Goal: Use online tool/utility: Utilize a website feature to perform a specific function

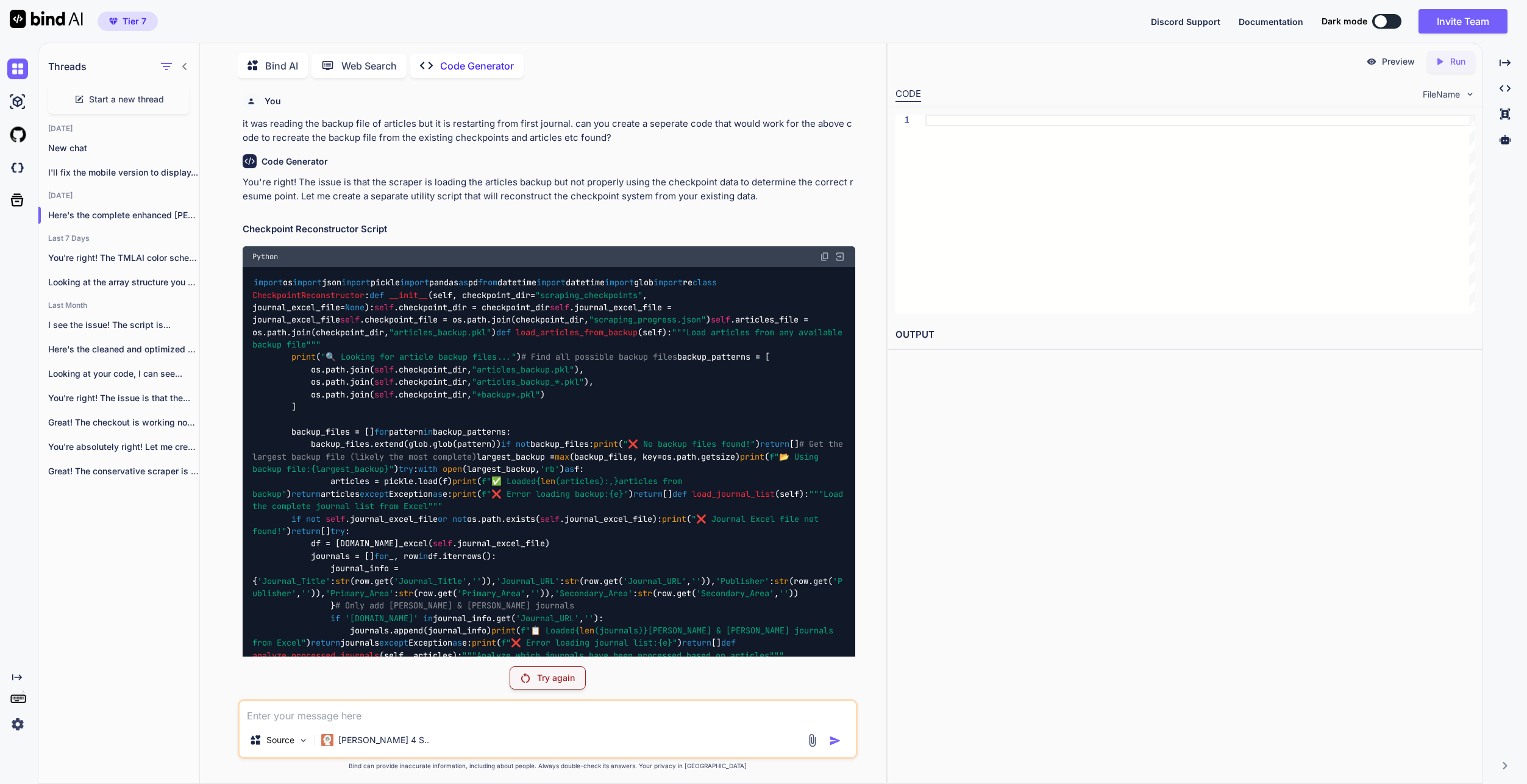
scroll to position [17541, 0]
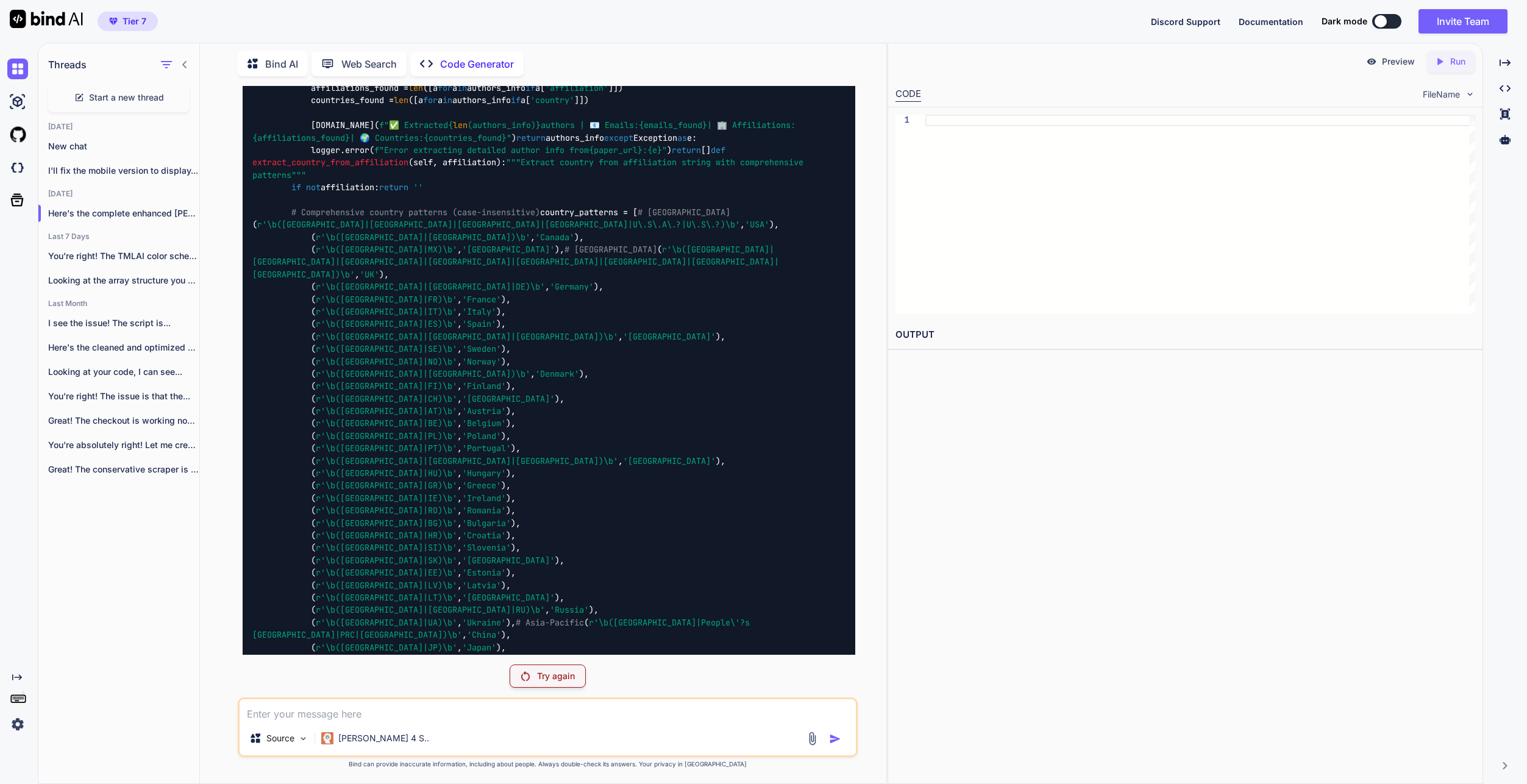
drag, startPoint x: 1285, startPoint y: 653, endPoint x: 1255, endPoint y: 636, distance: 34.5
click at [1285, 653] on div "Preview Created with Pixso. Run CODE FileName 1 OUTPUT" at bounding box center [1186, 413] width 596 height 742
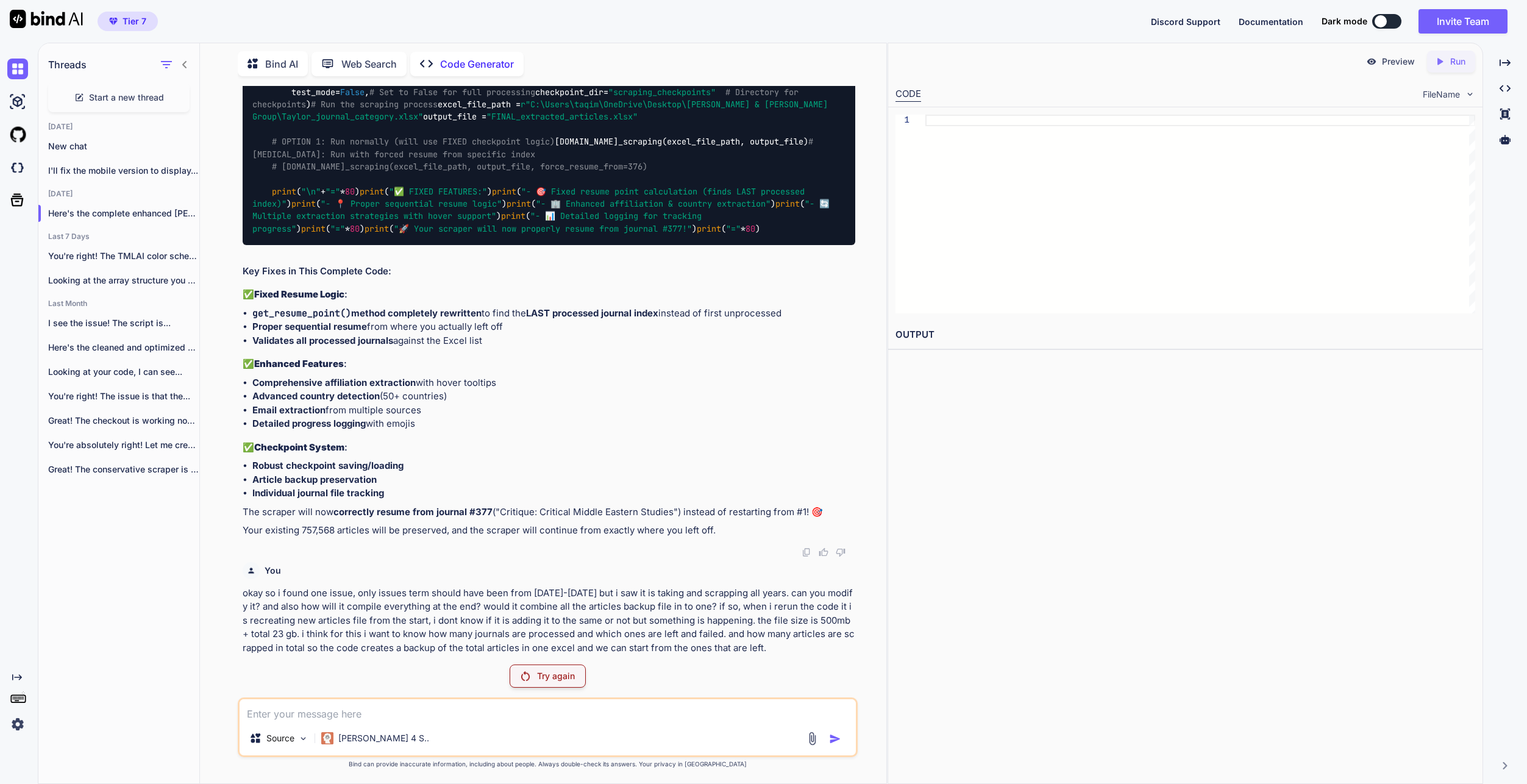
click at [558, 677] on p "Try again" at bounding box center [556, 676] width 38 height 12
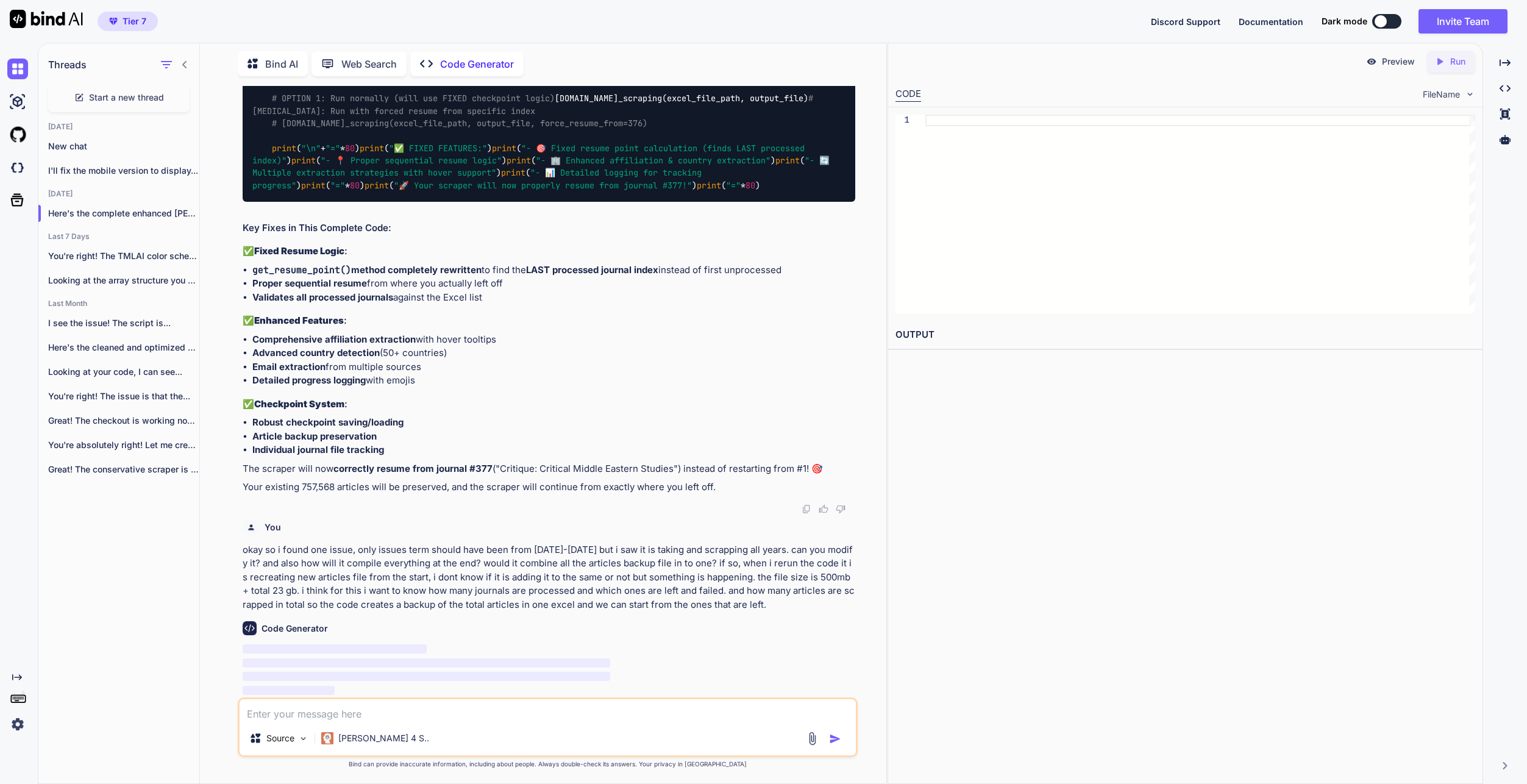
scroll to position [37527, 0]
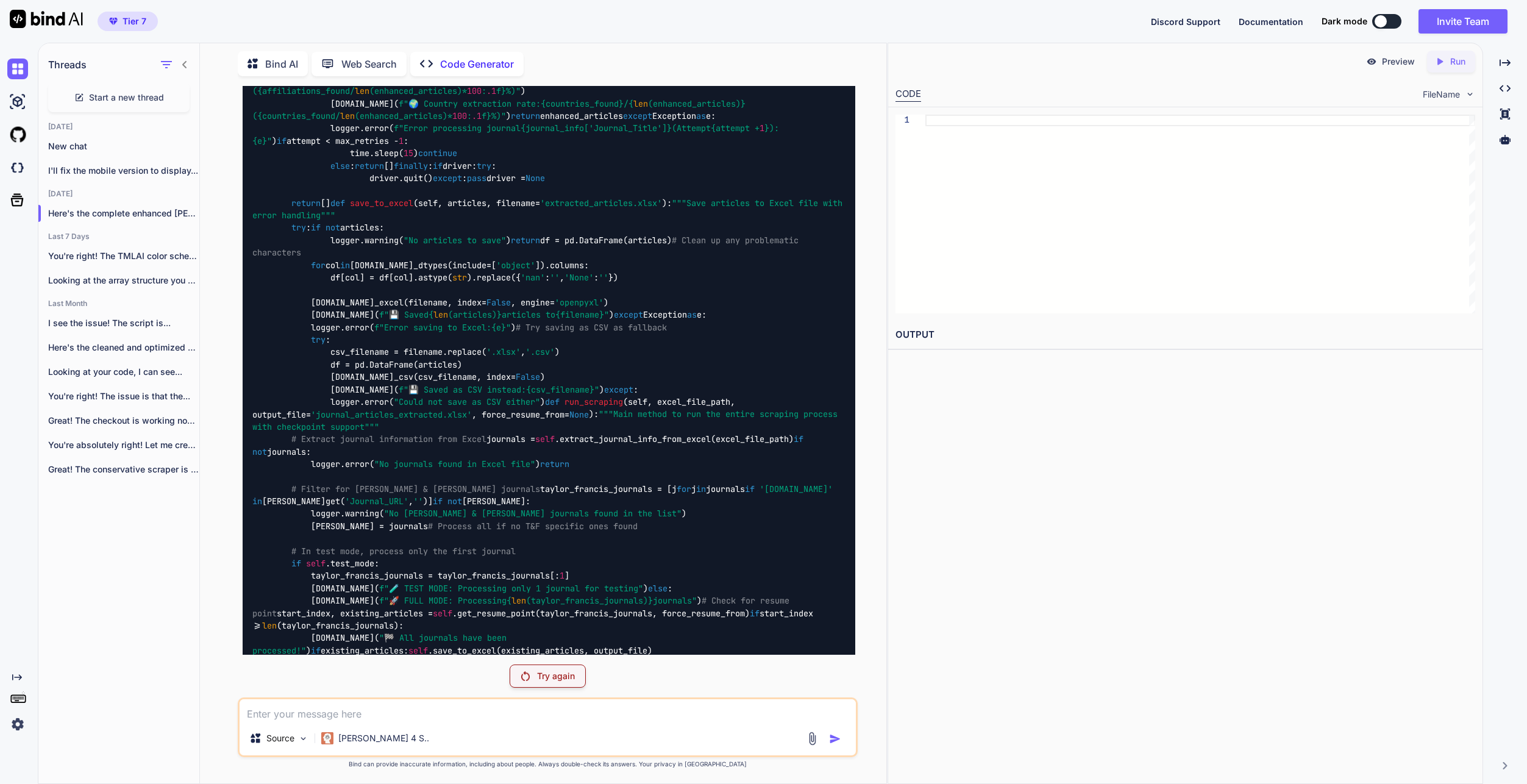
click at [535, 672] on div "Try again" at bounding box center [547, 676] width 76 height 23
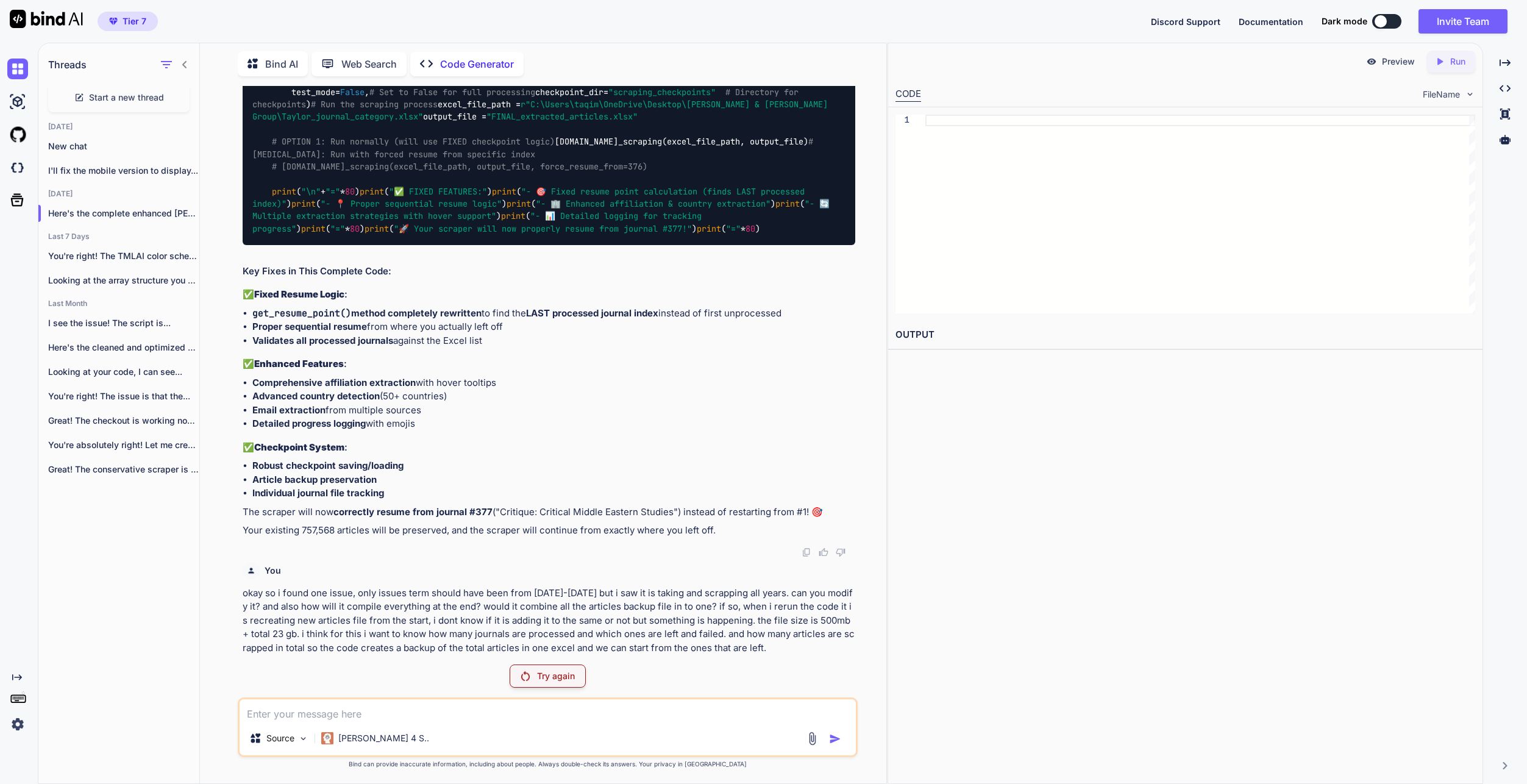
click at [573, 666] on div "Try again" at bounding box center [547, 676] width 76 height 23
click at [558, 674] on p "Try again" at bounding box center [556, 676] width 38 height 12
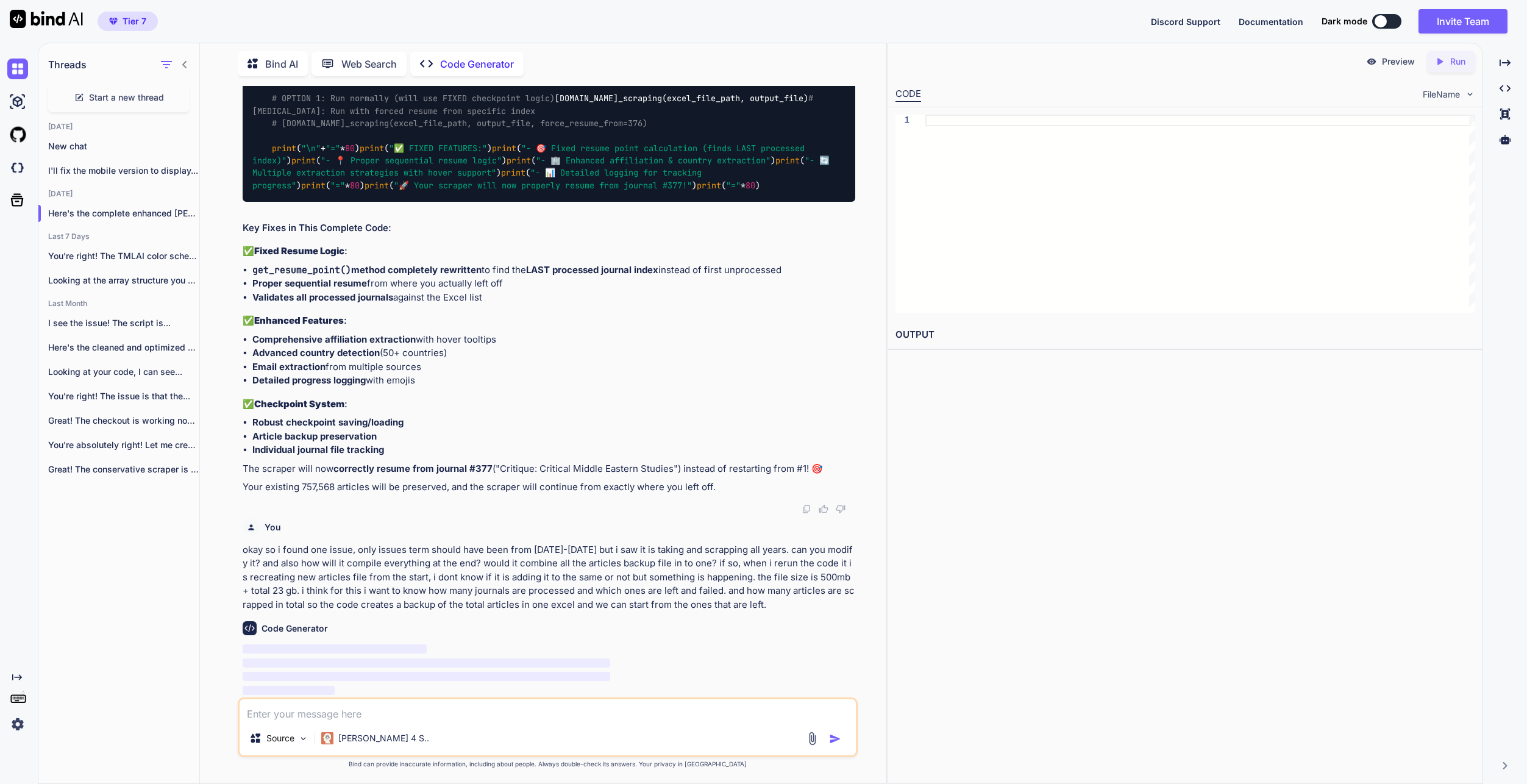
scroll to position [17541, 0]
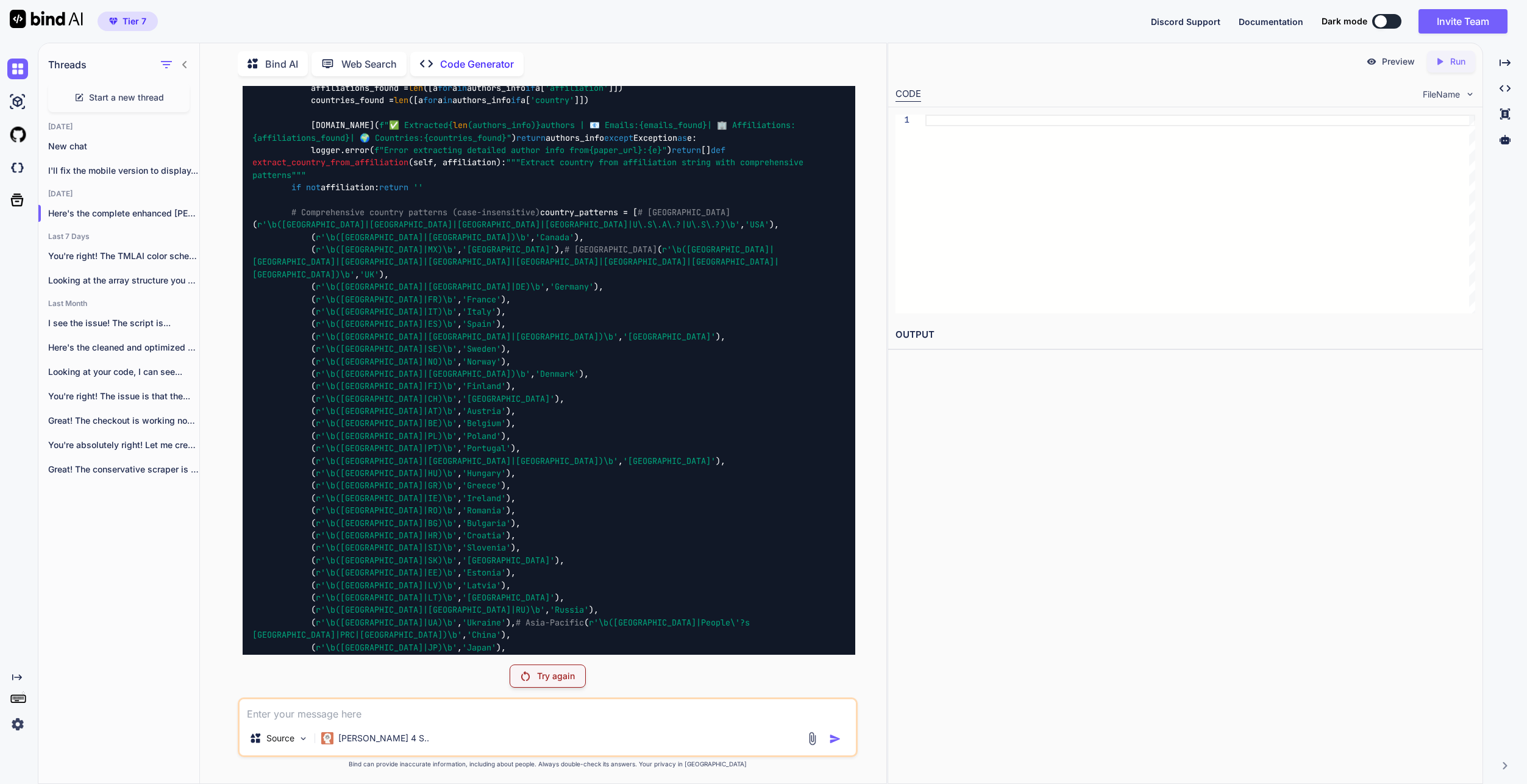
click at [562, 674] on p "Try again" at bounding box center [556, 676] width 38 height 12
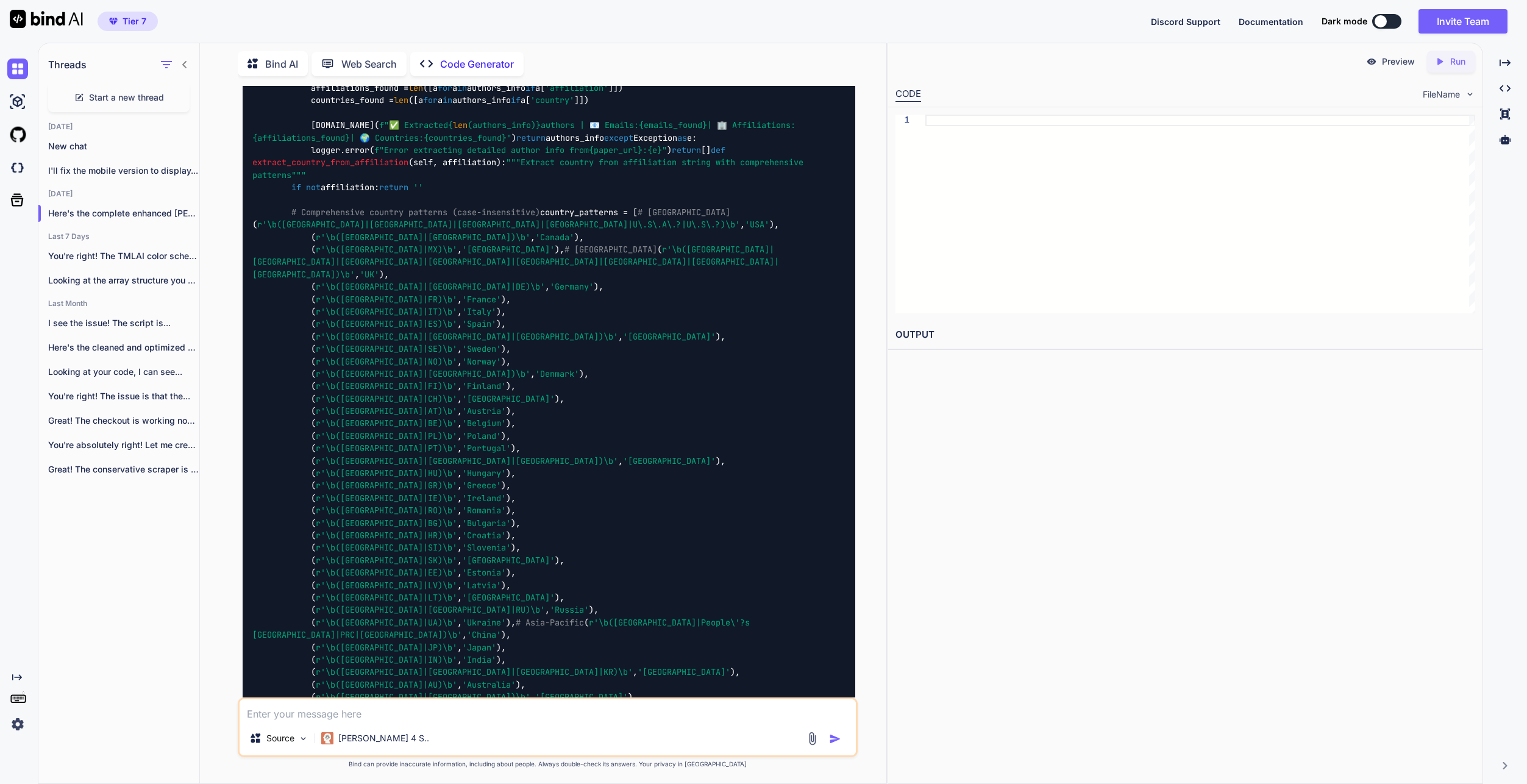
scroll to position [37527, 0]
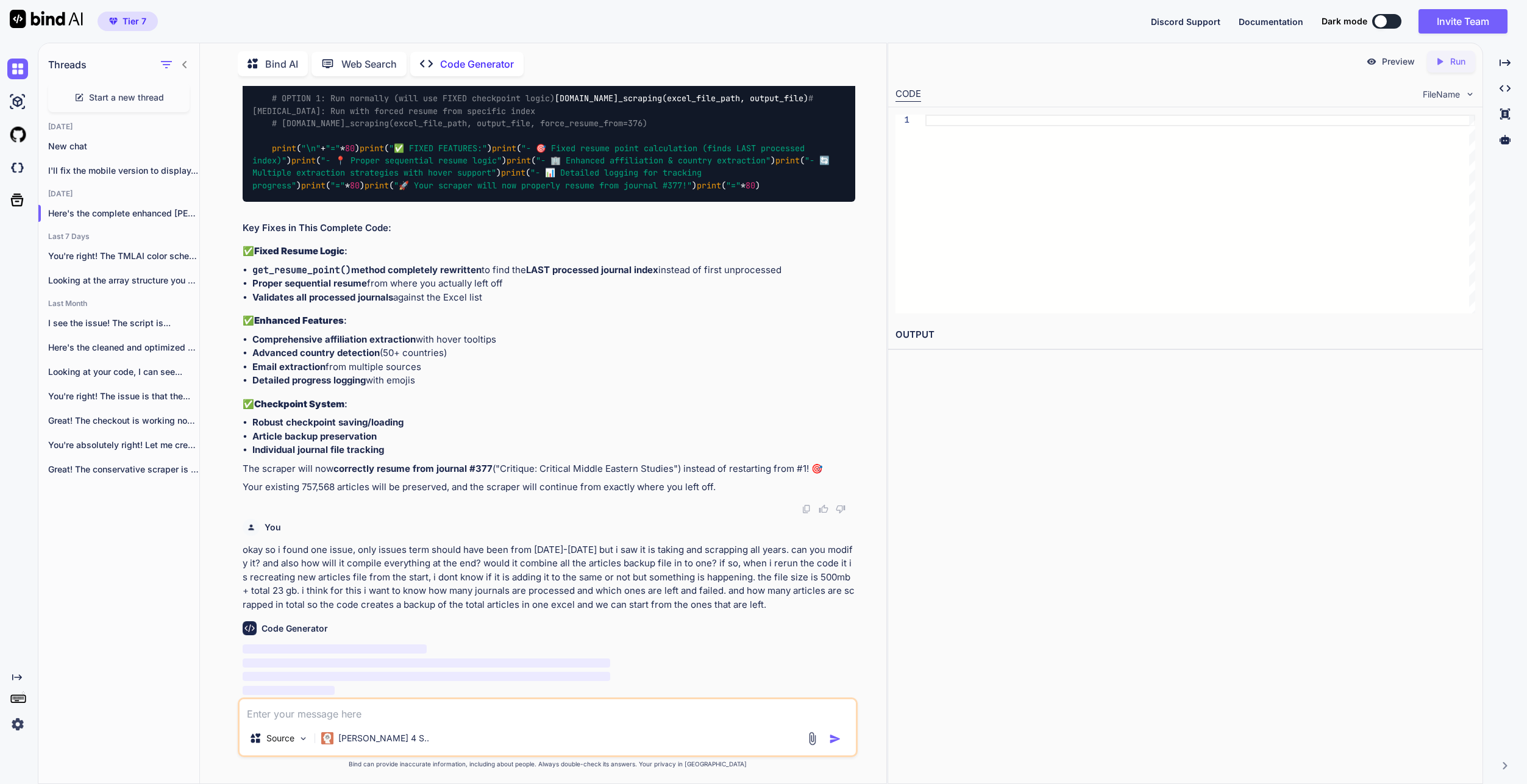
click at [561, 595] on p "okay so i found one issue, only issues term should have been from 2020-2026 but…" at bounding box center [549, 577] width 613 height 69
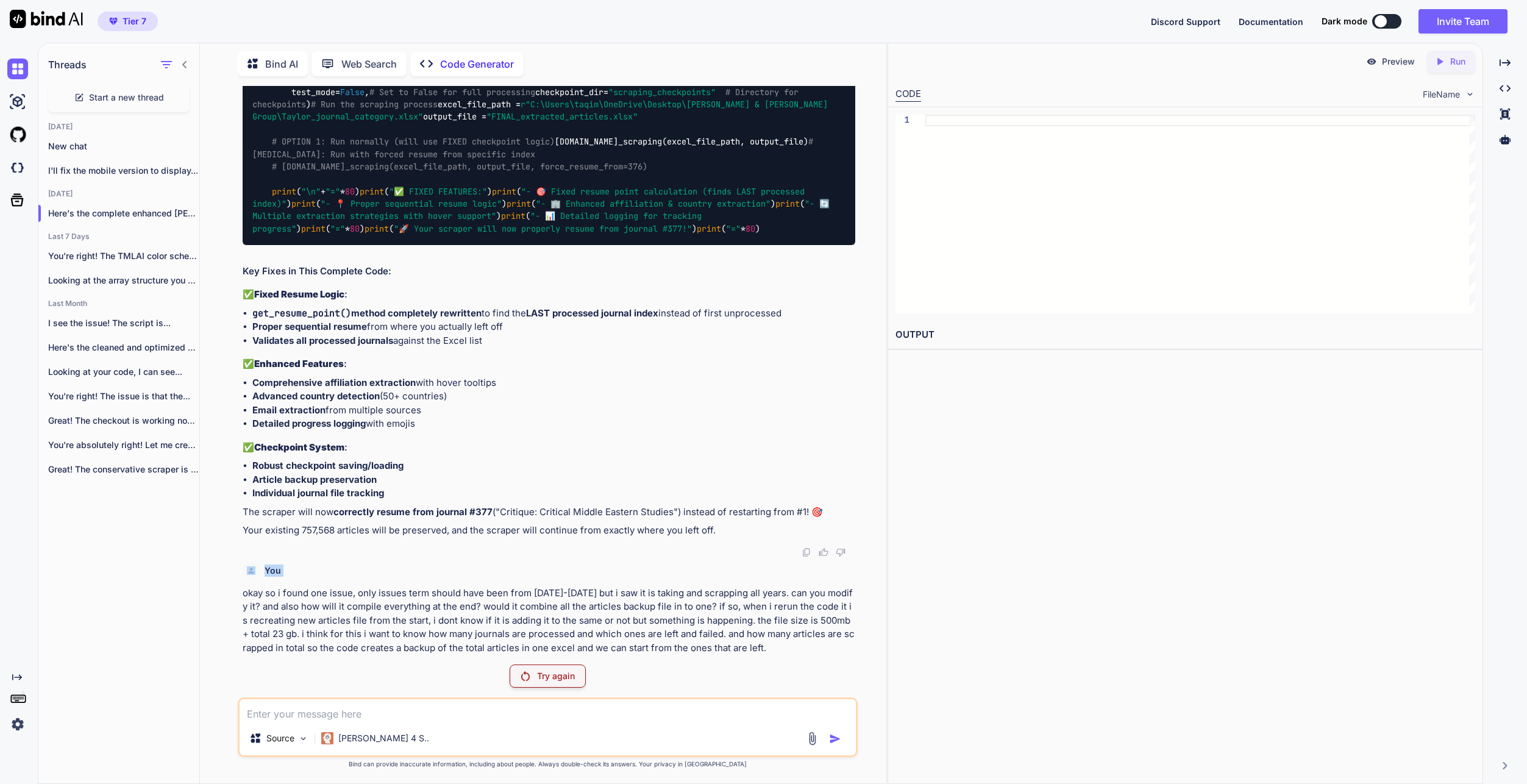
scroll to position [37484, 0]
copy div "You"
click at [23, 722] on img at bounding box center [18, 724] width 21 height 21
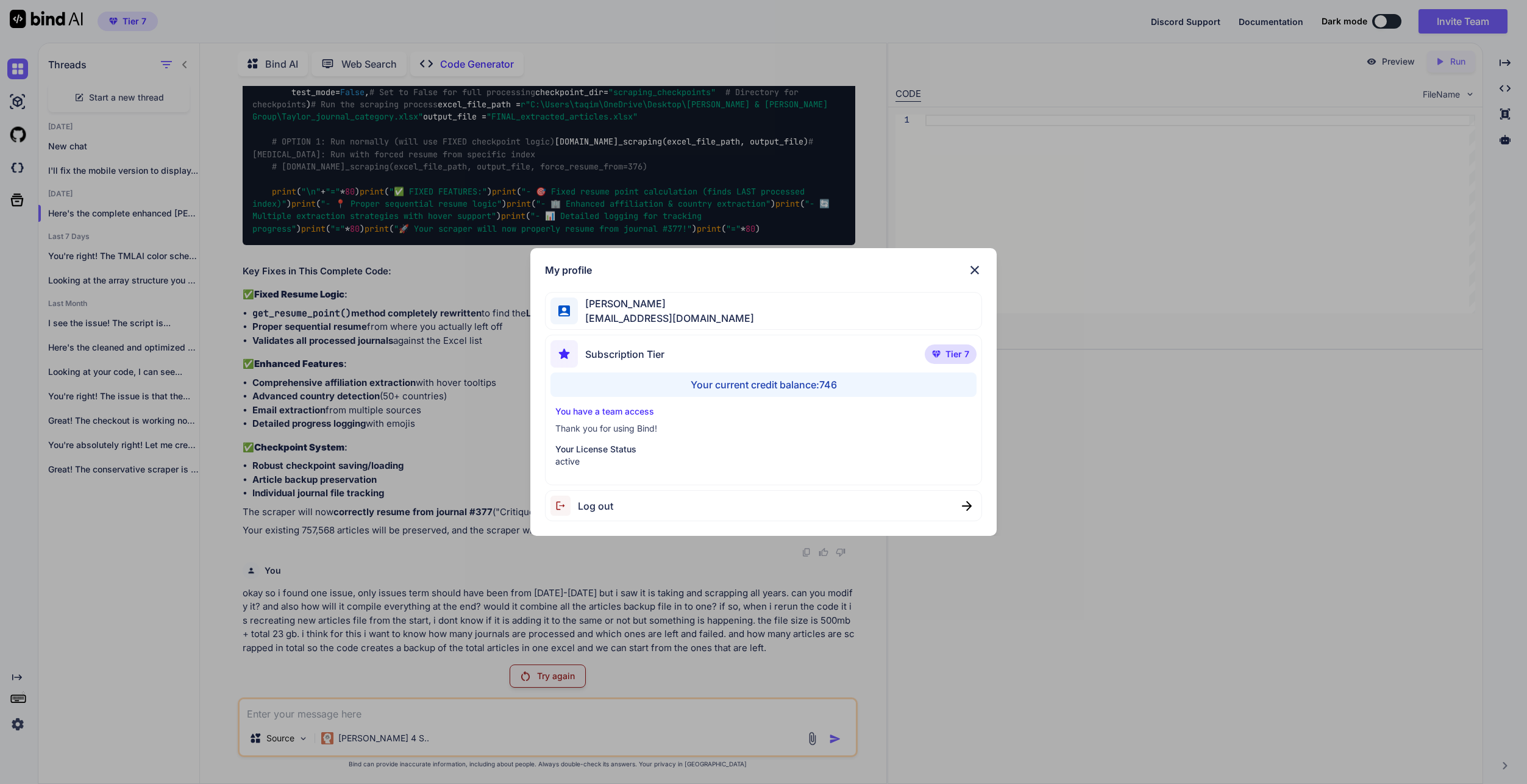
click at [746, 511] on div "Log out" at bounding box center [763, 506] width 437 height 31
type textarea "x"
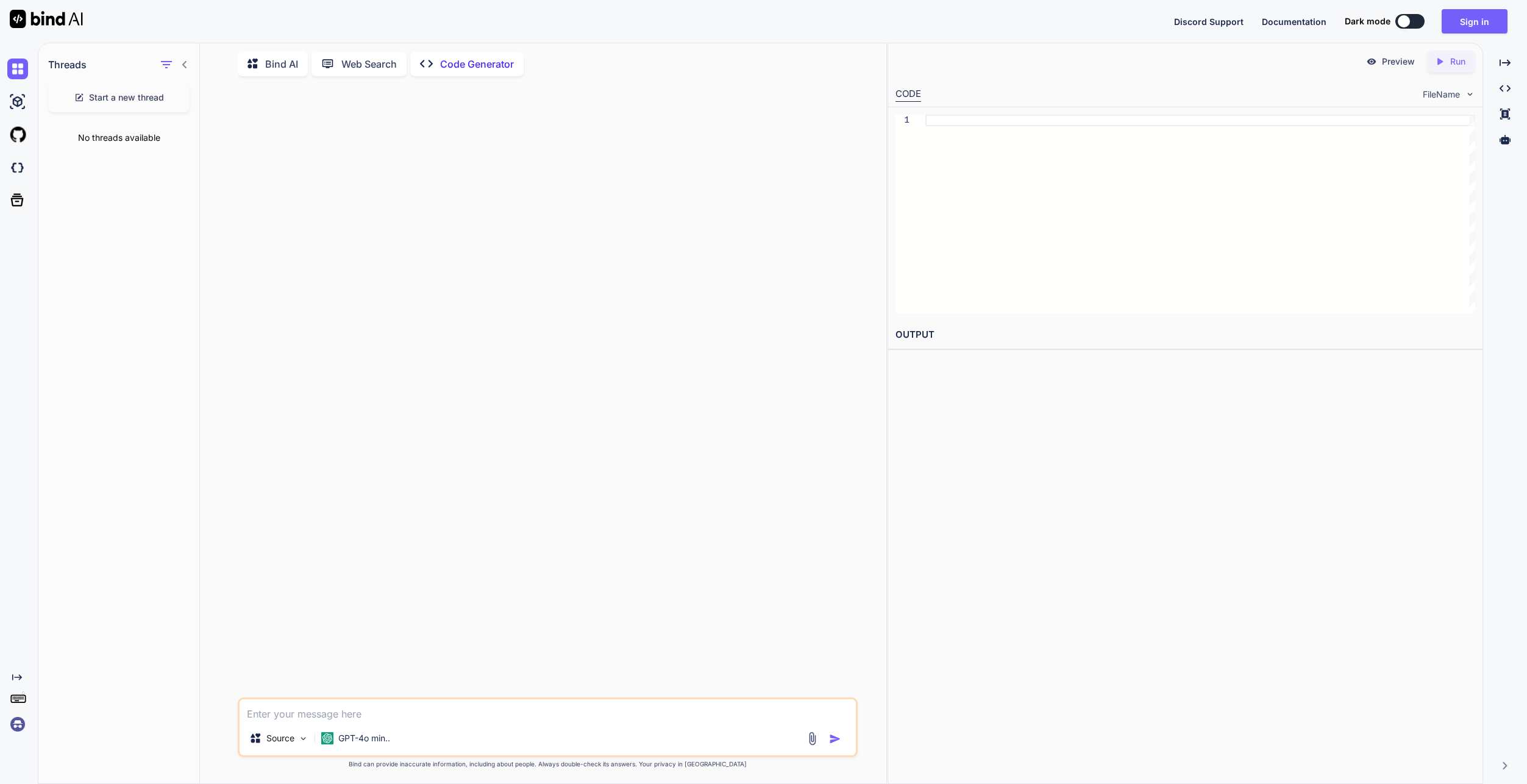
scroll to position [0, 0]
click at [1471, 27] on button "Sign in" at bounding box center [1475, 21] width 66 height 25
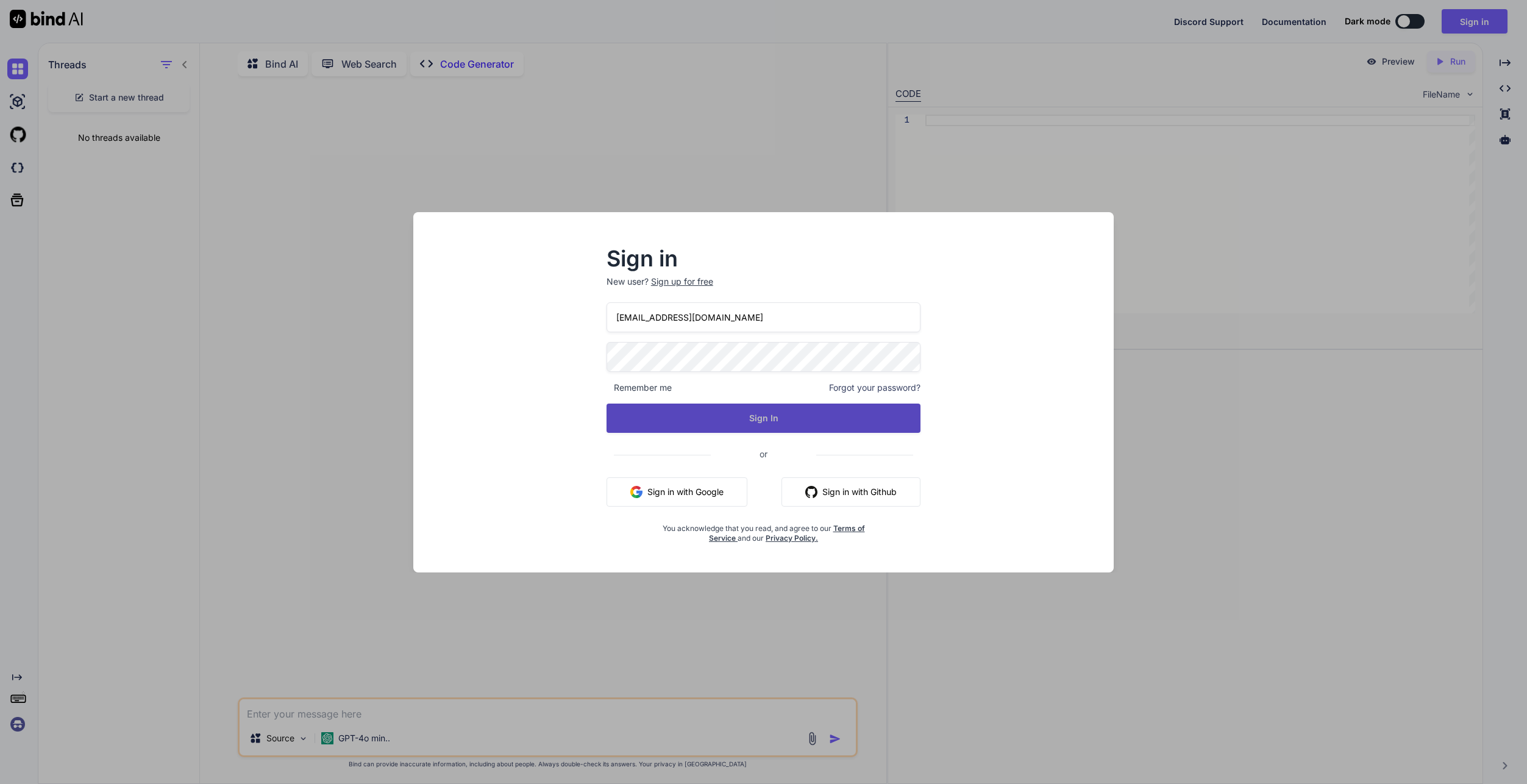
click at [858, 413] on button "Sign In" at bounding box center [764, 418] width 315 height 29
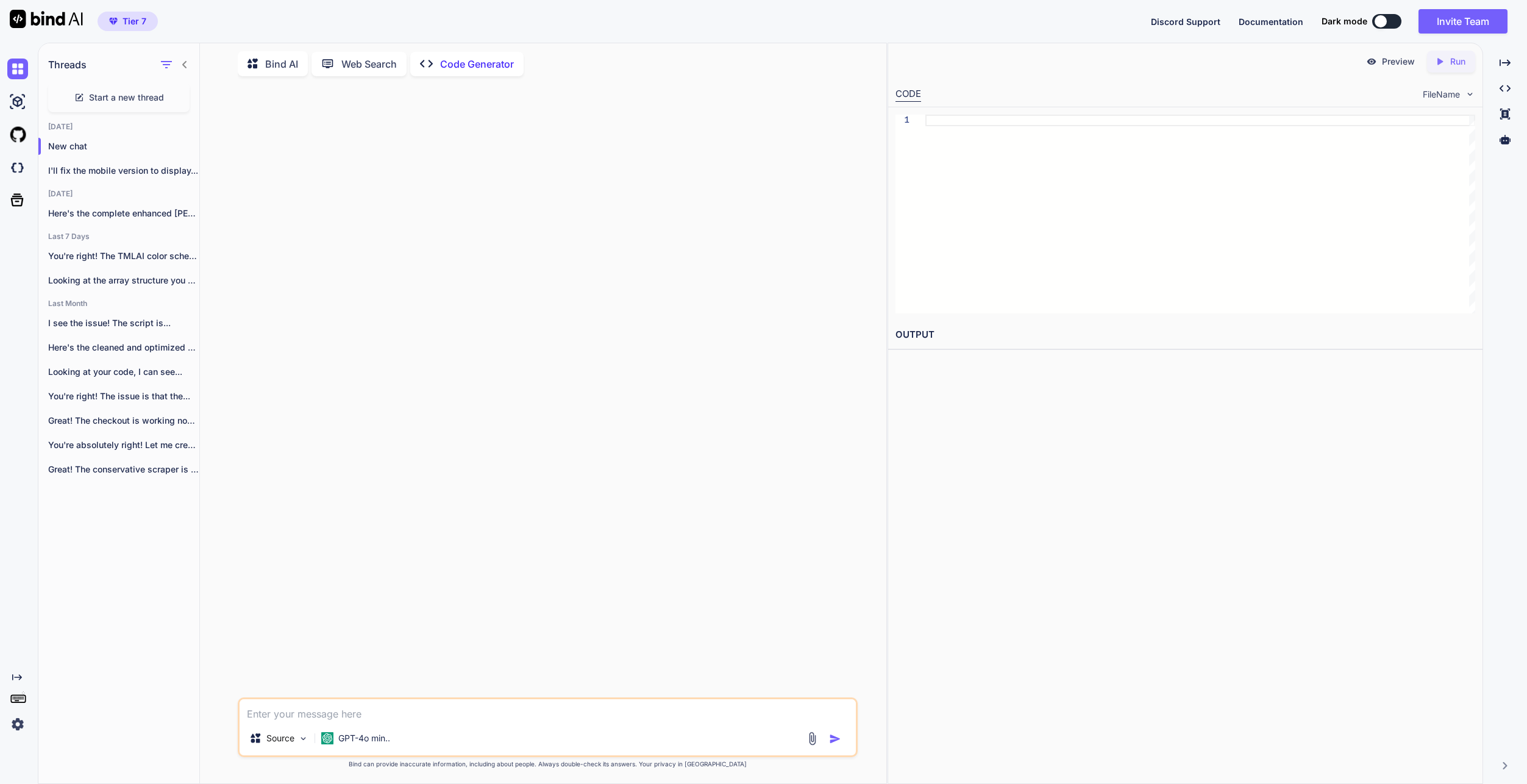
click at [14, 731] on img at bounding box center [18, 724] width 21 height 21
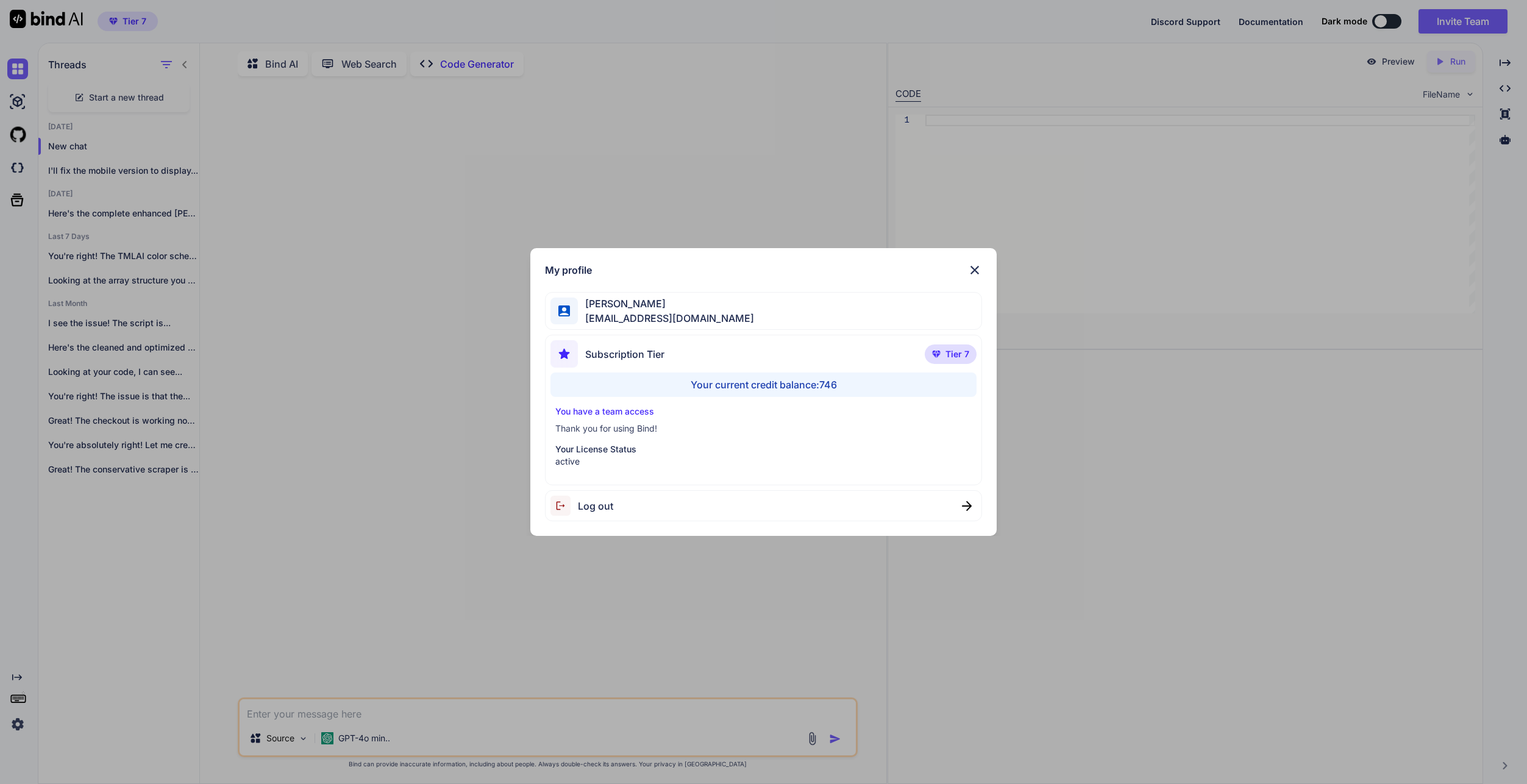
click at [402, 532] on div "My profile Yves Beljean swissmadedirect@gmail.com Subscription Tier Tier 7 Your…" at bounding box center [763, 392] width 1527 height 784
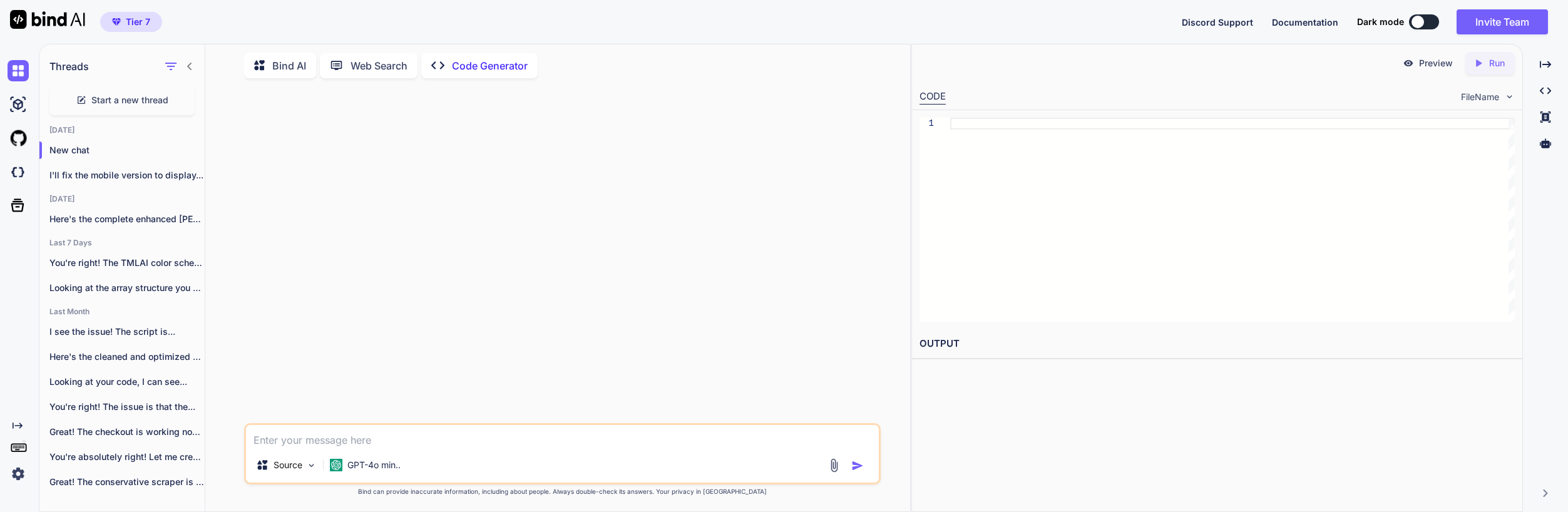
click at [394, 325] on div at bounding box center [563, 256] width 634 height 335
click at [109, 178] on p "I'll fix the mobile version to display..." at bounding box center [126, 176] width 155 height 13
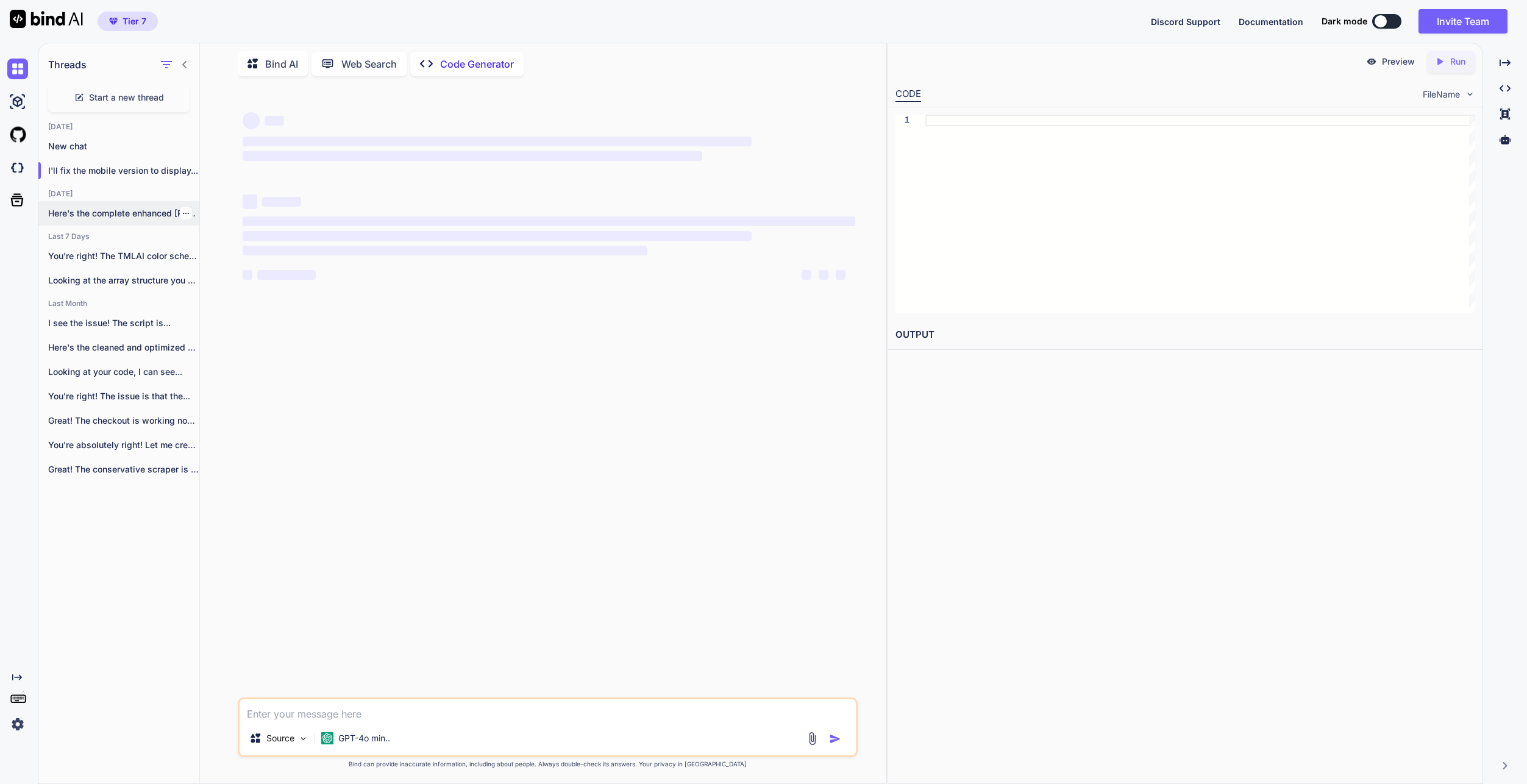
click at [101, 213] on p "Here's the complete enhanced [PERSON_NAME] & [PERSON_NAME]..." at bounding box center [123, 213] width 151 height 12
click at [387, 741] on p "GPT-4o min.." at bounding box center [365, 738] width 52 height 12
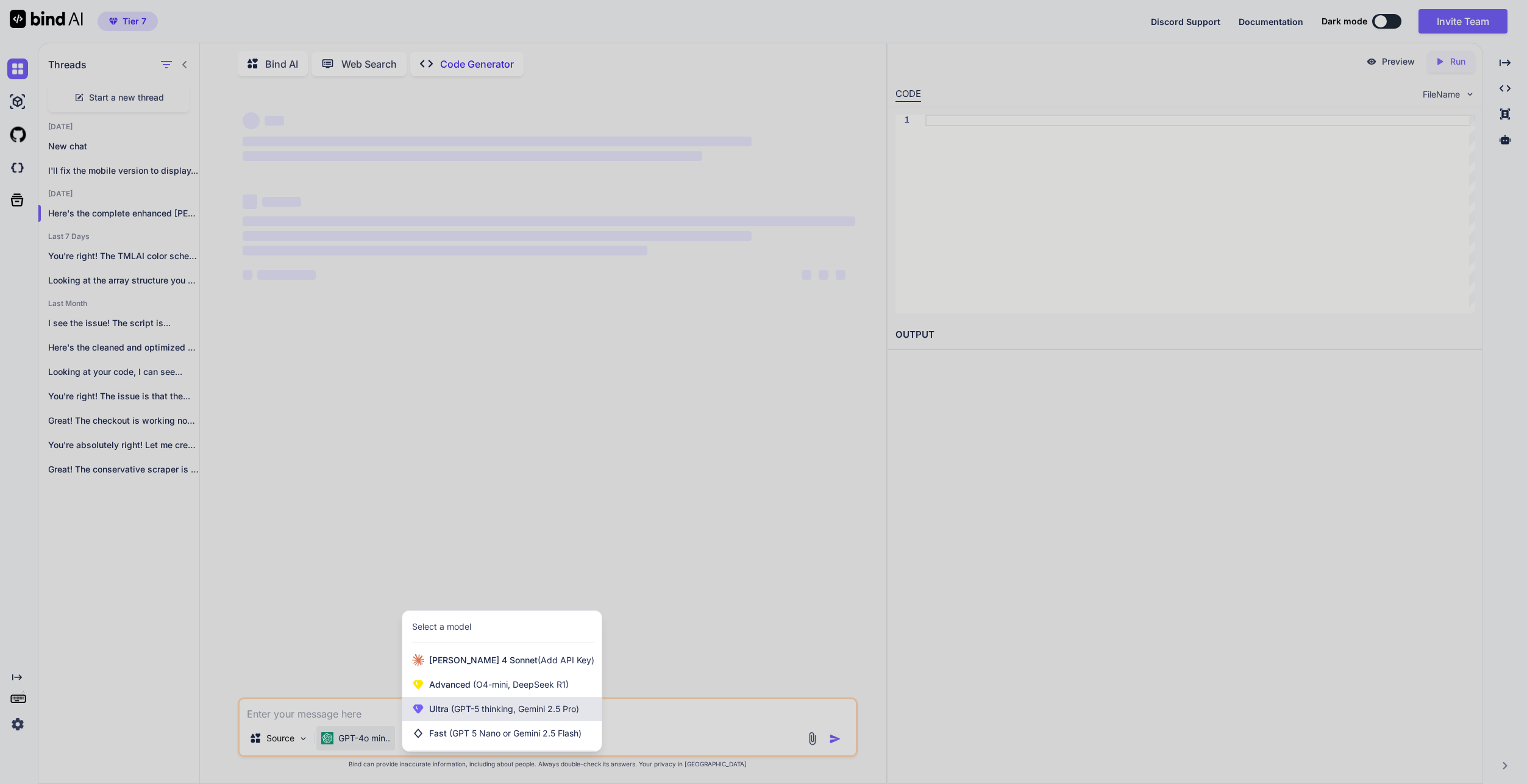
click at [479, 713] on span "(GPT-5 thinking, Gemini 2.5 Pro)" at bounding box center [514, 708] width 131 height 10
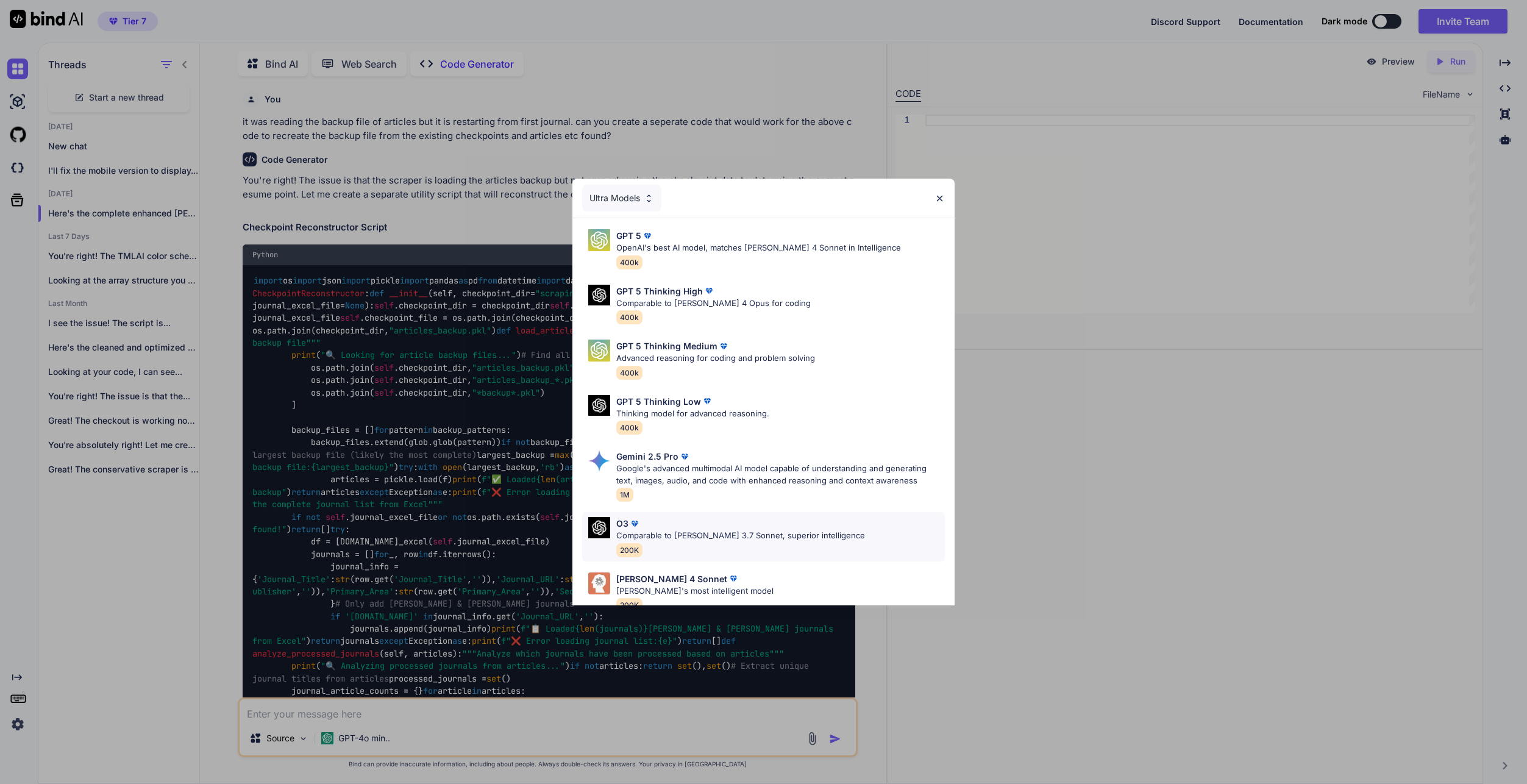
scroll to position [17498, 0]
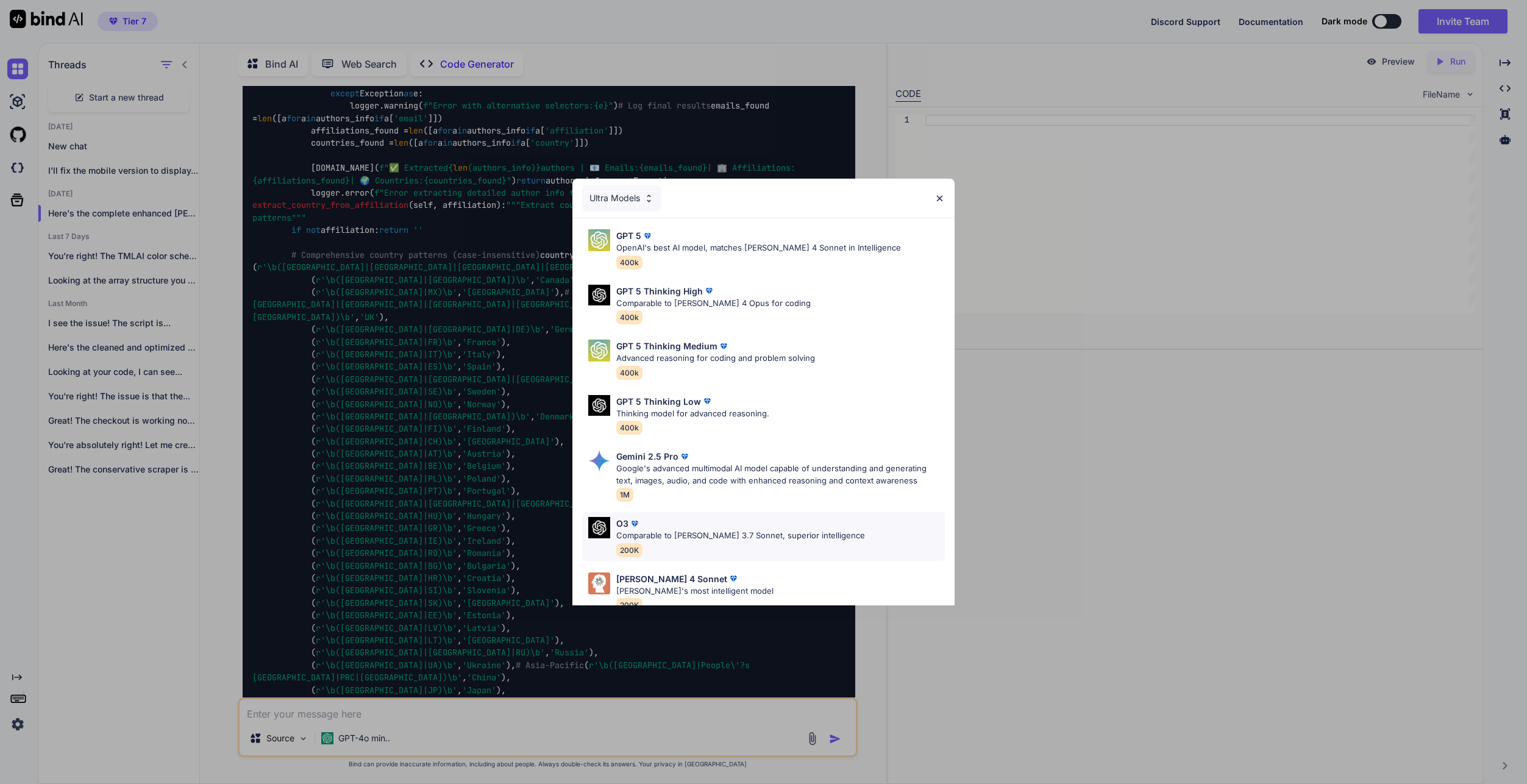
click at [724, 512] on div "GPT 5 OpenAI's best AI model, matches Claude 4 Sonnet in Intelligence 400k GPT …" at bounding box center [763, 445] width 382 height 454
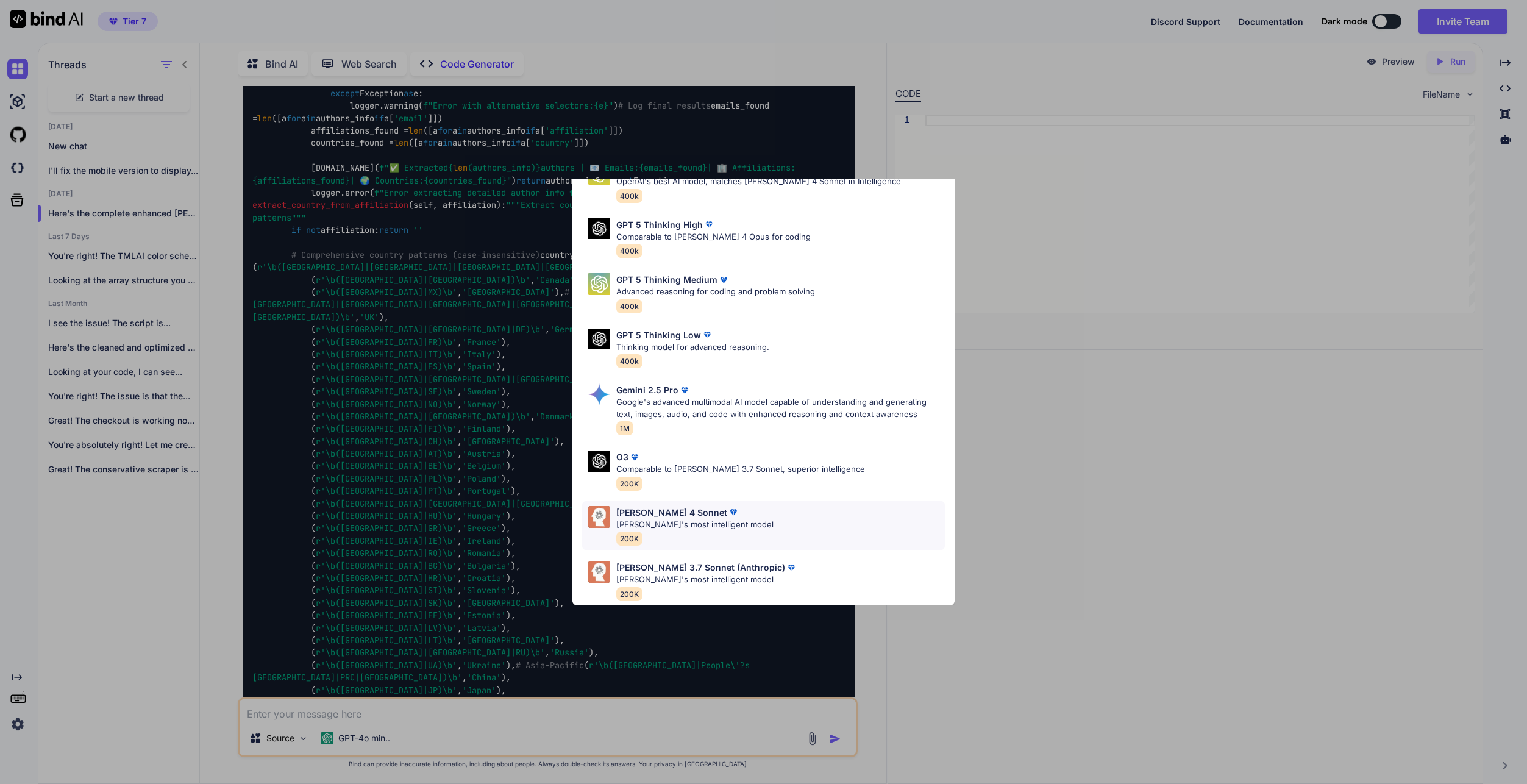
click at [788, 522] on div "Claude 4 Sonnet Claude's most intelligent model 200K" at bounding box center [763, 526] width 362 height 49
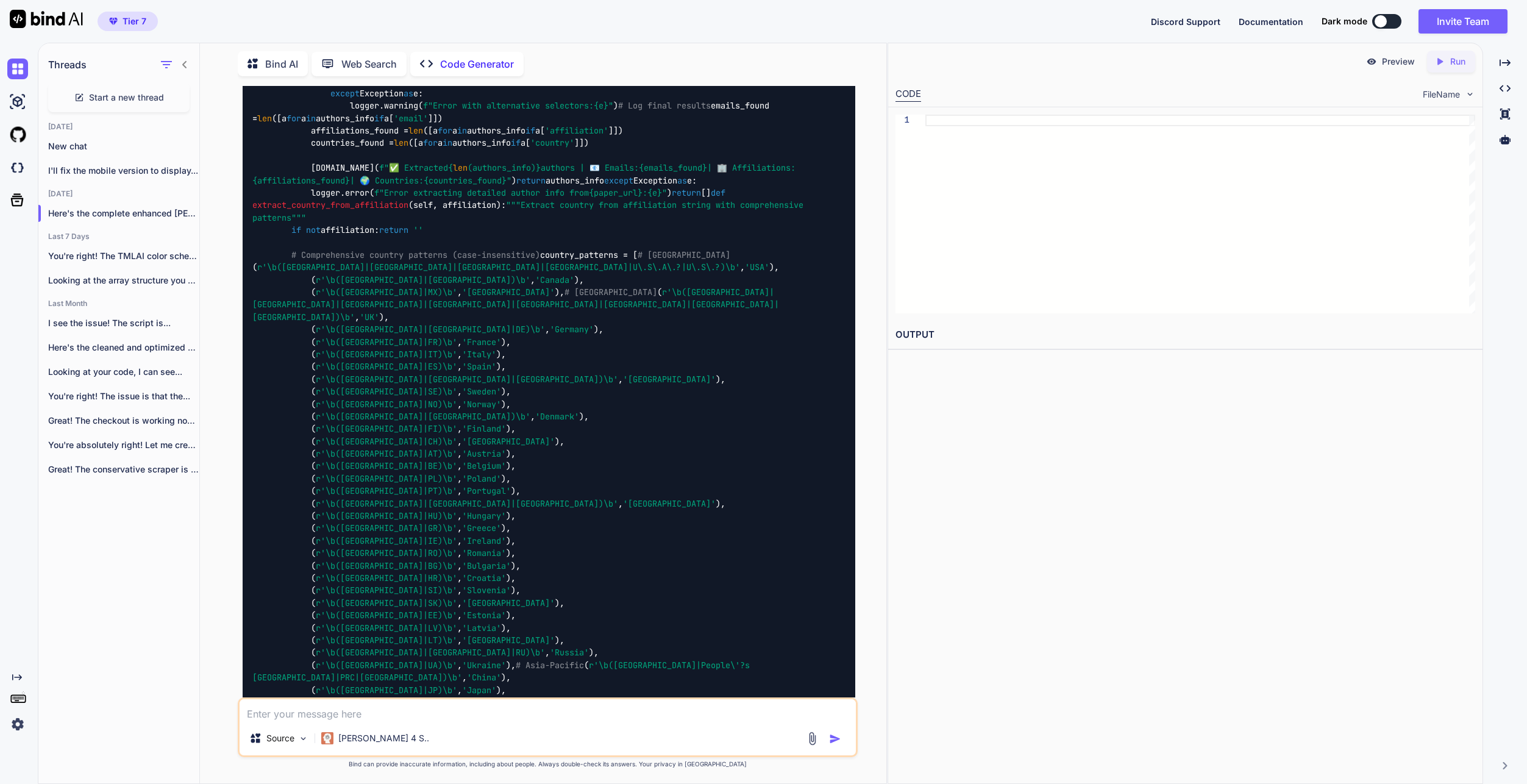
click at [471, 705] on textarea at bounding box center [547, 710] width 616 height 22
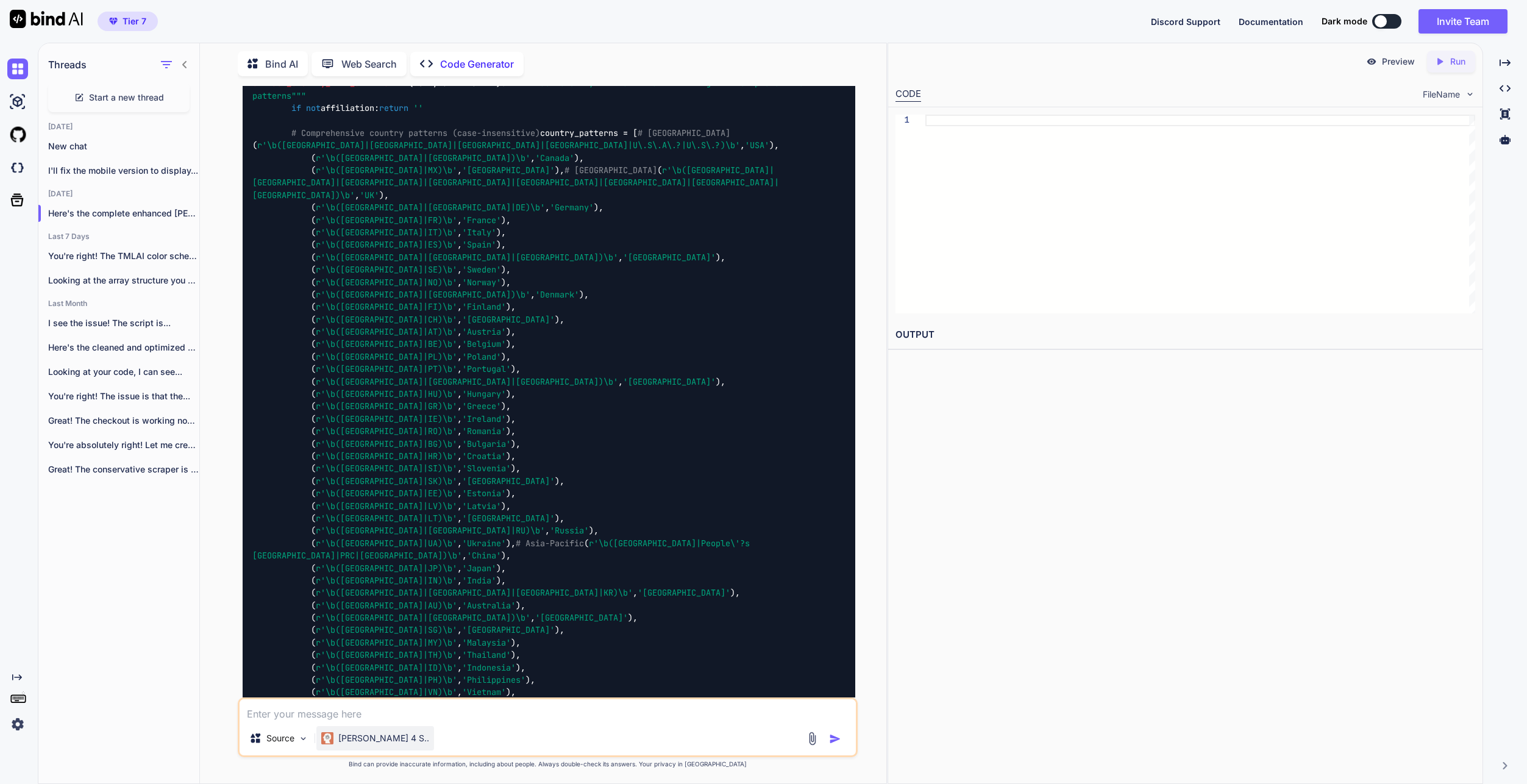
click at [341, 727] on div "[PERSON_NAME] 4 S.." at bounding box center [376, 738] width 118 height 25
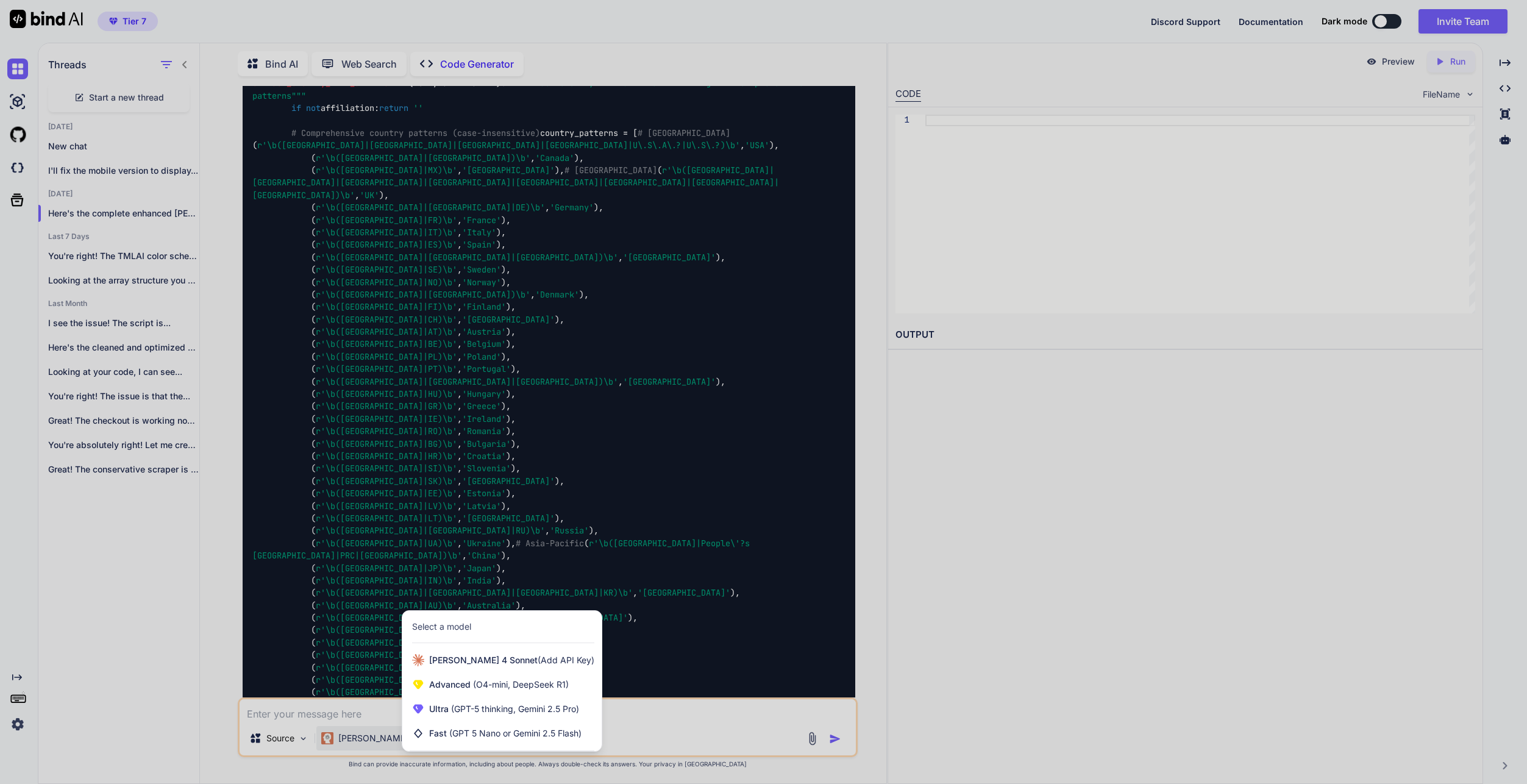
click at [342, 698] on div at bounding box center [763, 392] width 1527 height 784
type textarea "x"
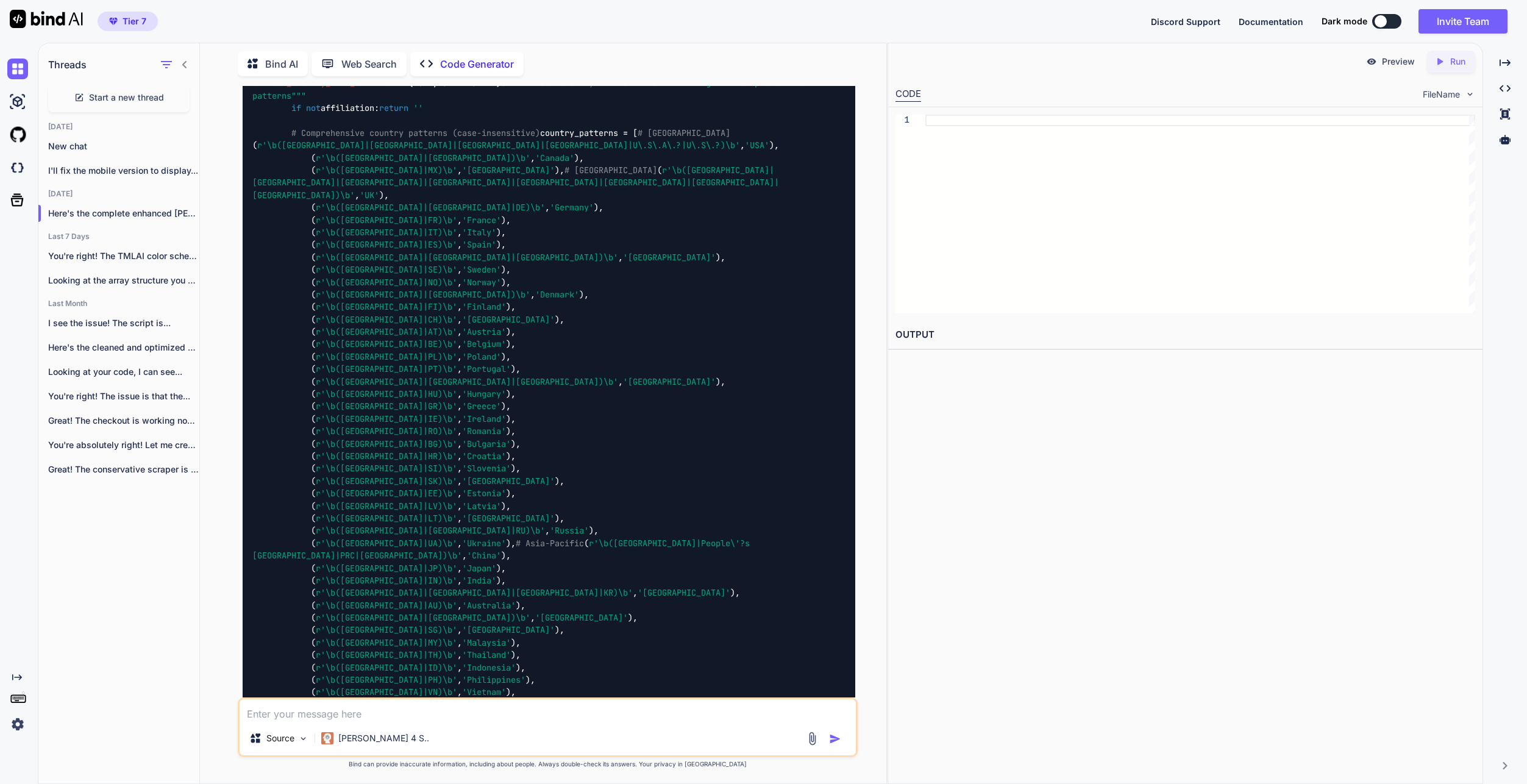
click at [335, 709] on textarea at bounding box center [547, 710] width 616 height 22
paste textarea "okay so i found one issue, only issues term should have been from [DATE]-[DATE]…"
type textarea "okay so i found one issue, only issues term should have been from [DATE]-[DATE]…"
type textarea "x"
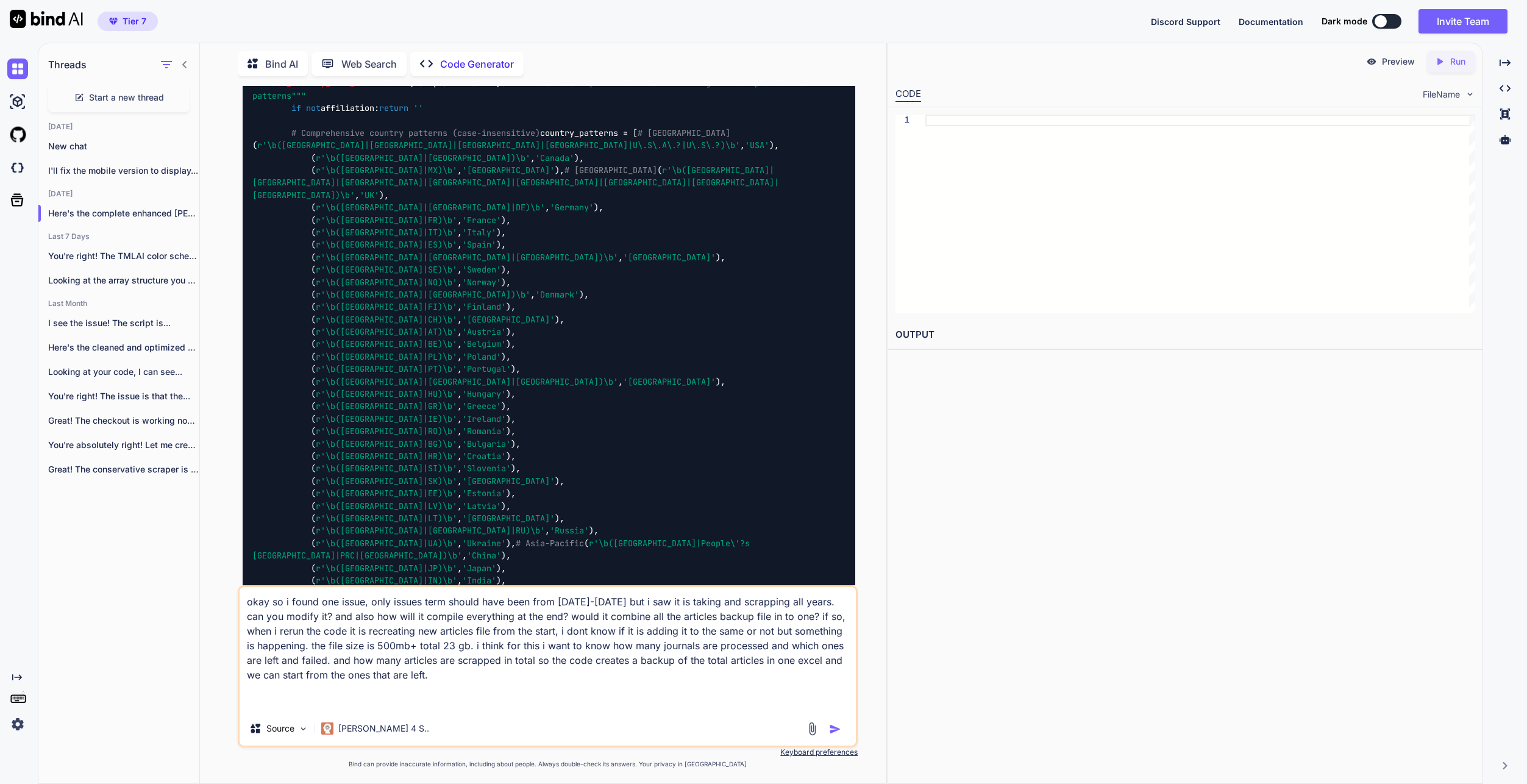
type textarea "okay so i found one issue, only issues term should have been from [DATE]-[DATE]…"
click at [839, 730] on img "button" at bounding box center [835, 729] width 12 height 12
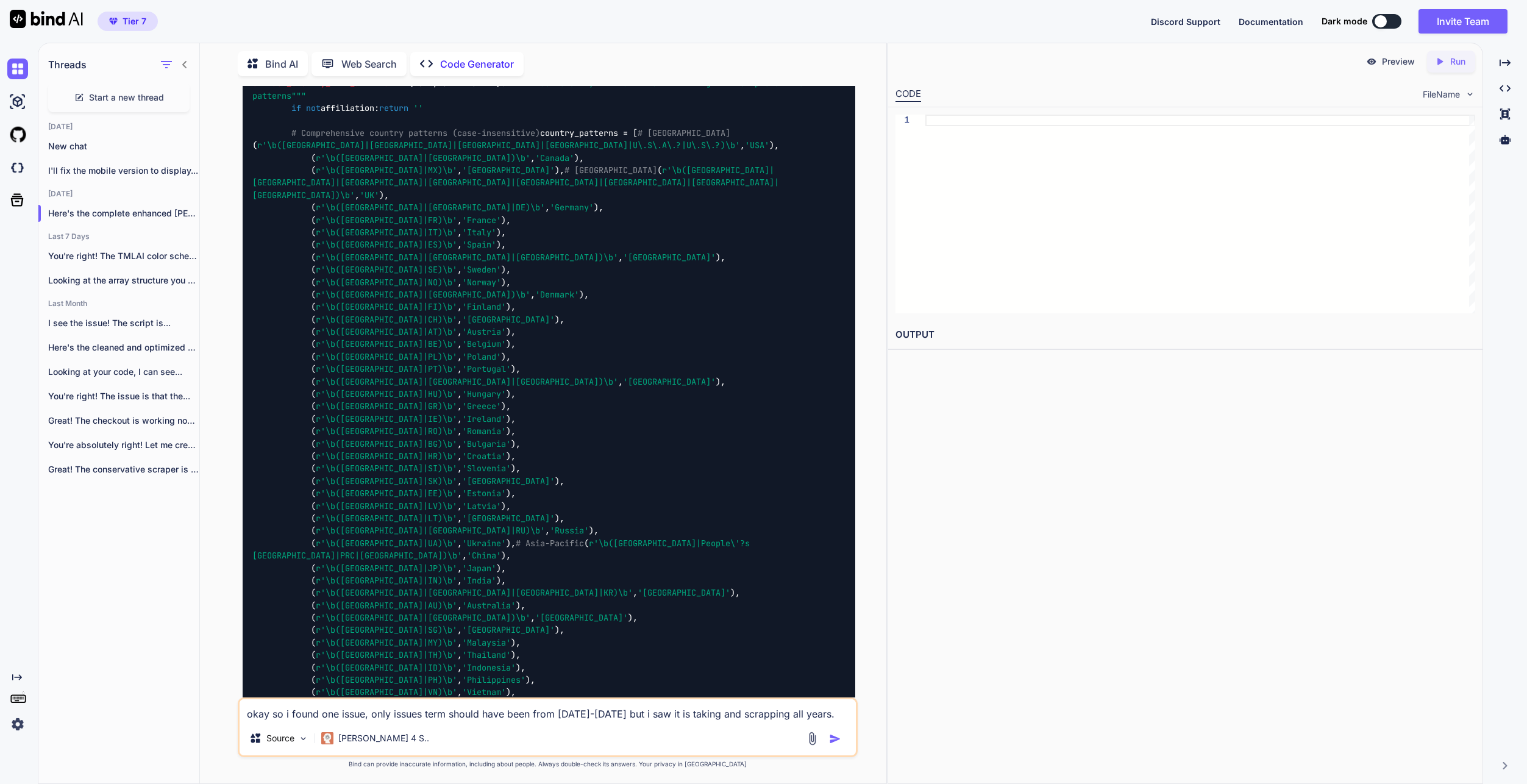
scroll to position [37527, 0]
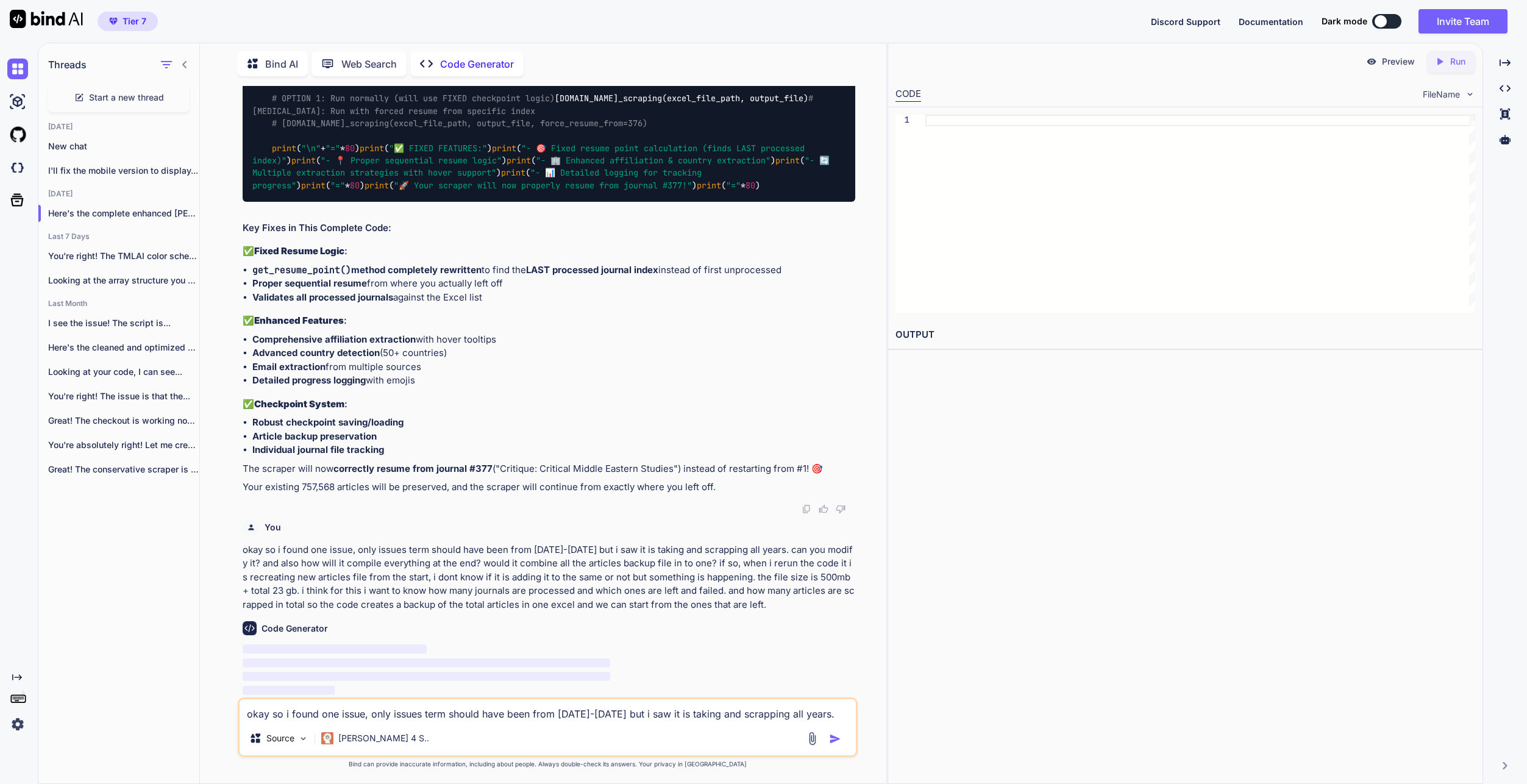
type textarea "x"
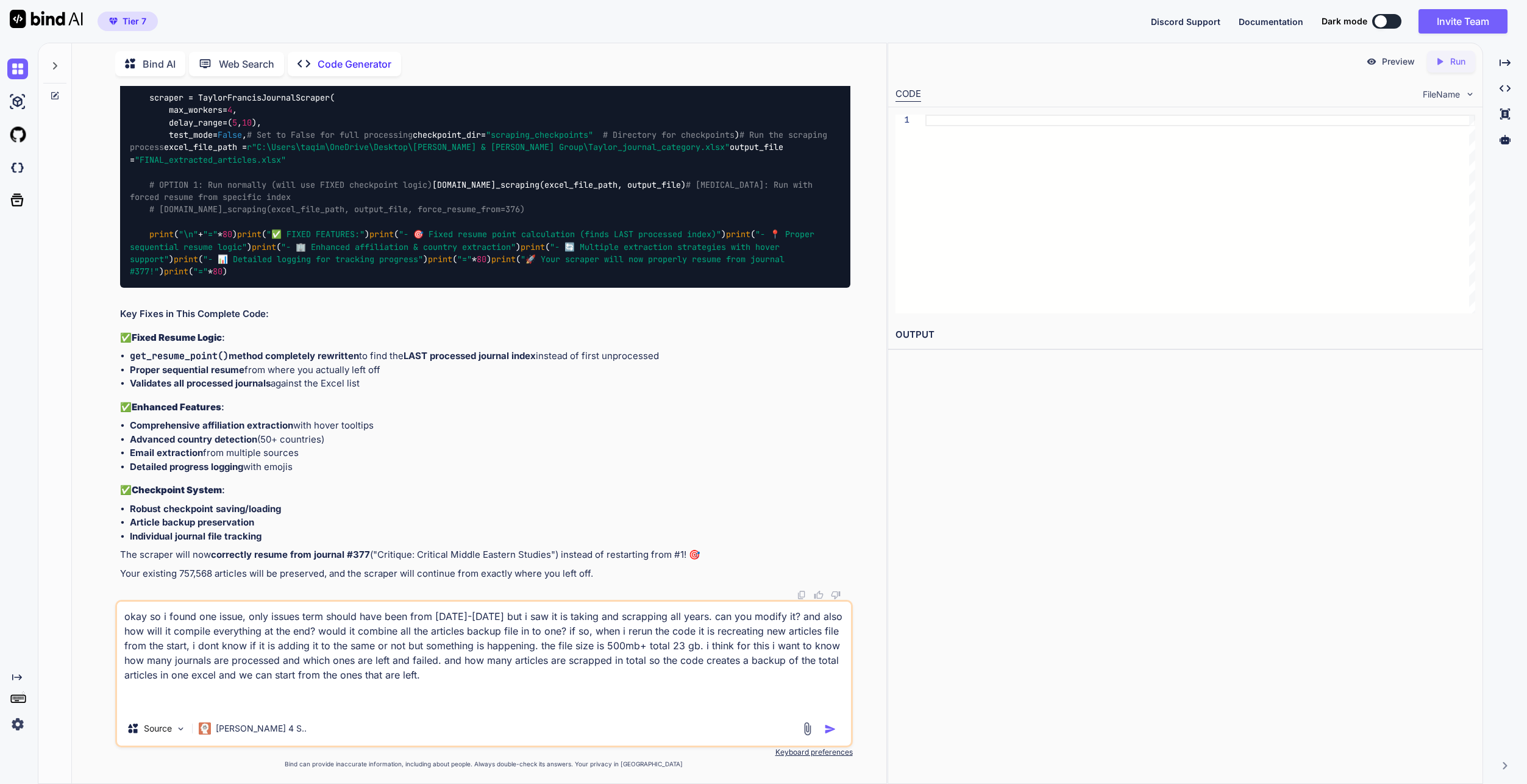
scroll to position [23198, 0]
click at [832, 726] on img "button" at bounding box center [831, 729] width 12 height 12
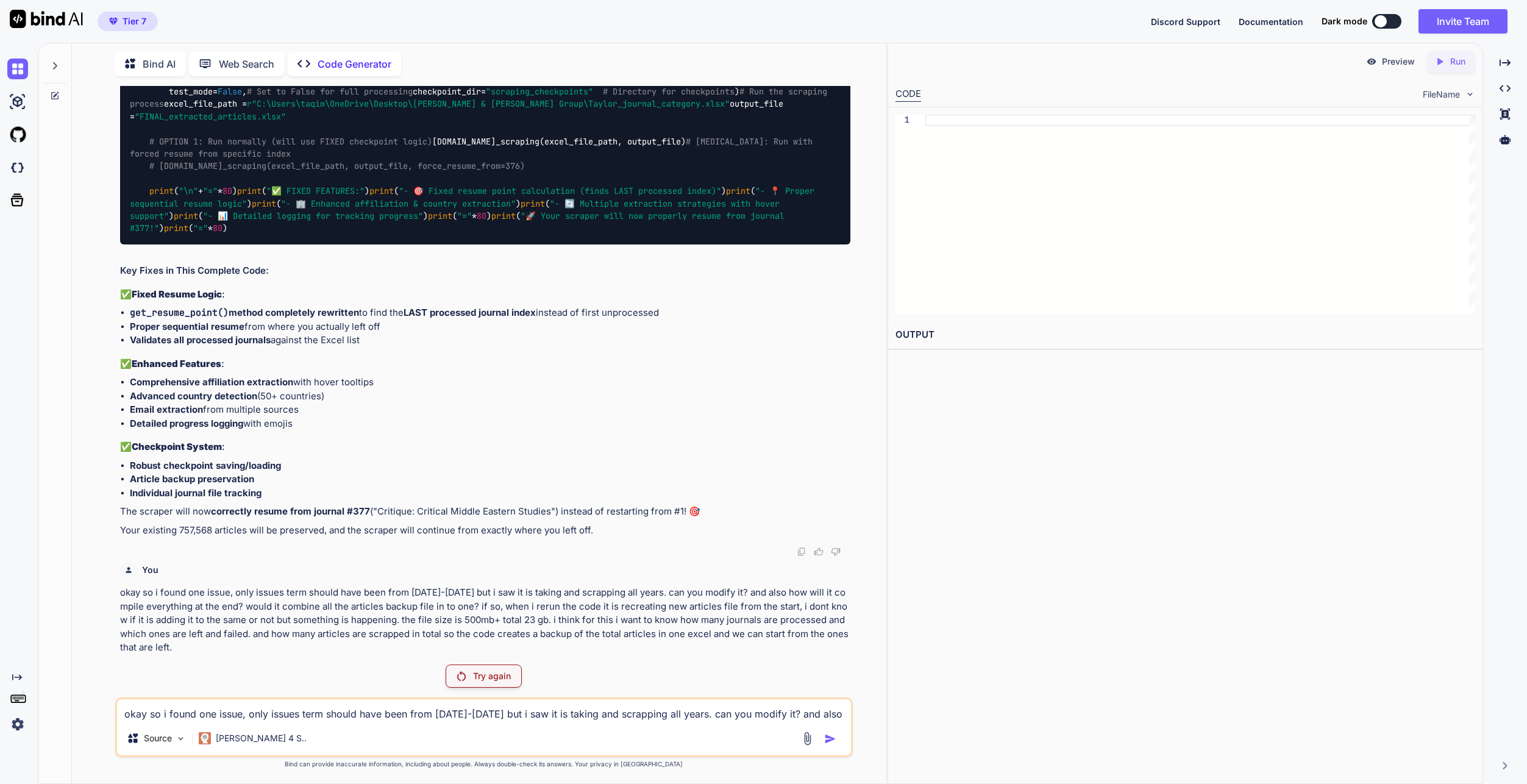
scroll to position [36617, 0]
click at [479, 675] on p "Try again" at bounding box center [492, 676] width 38 height 12
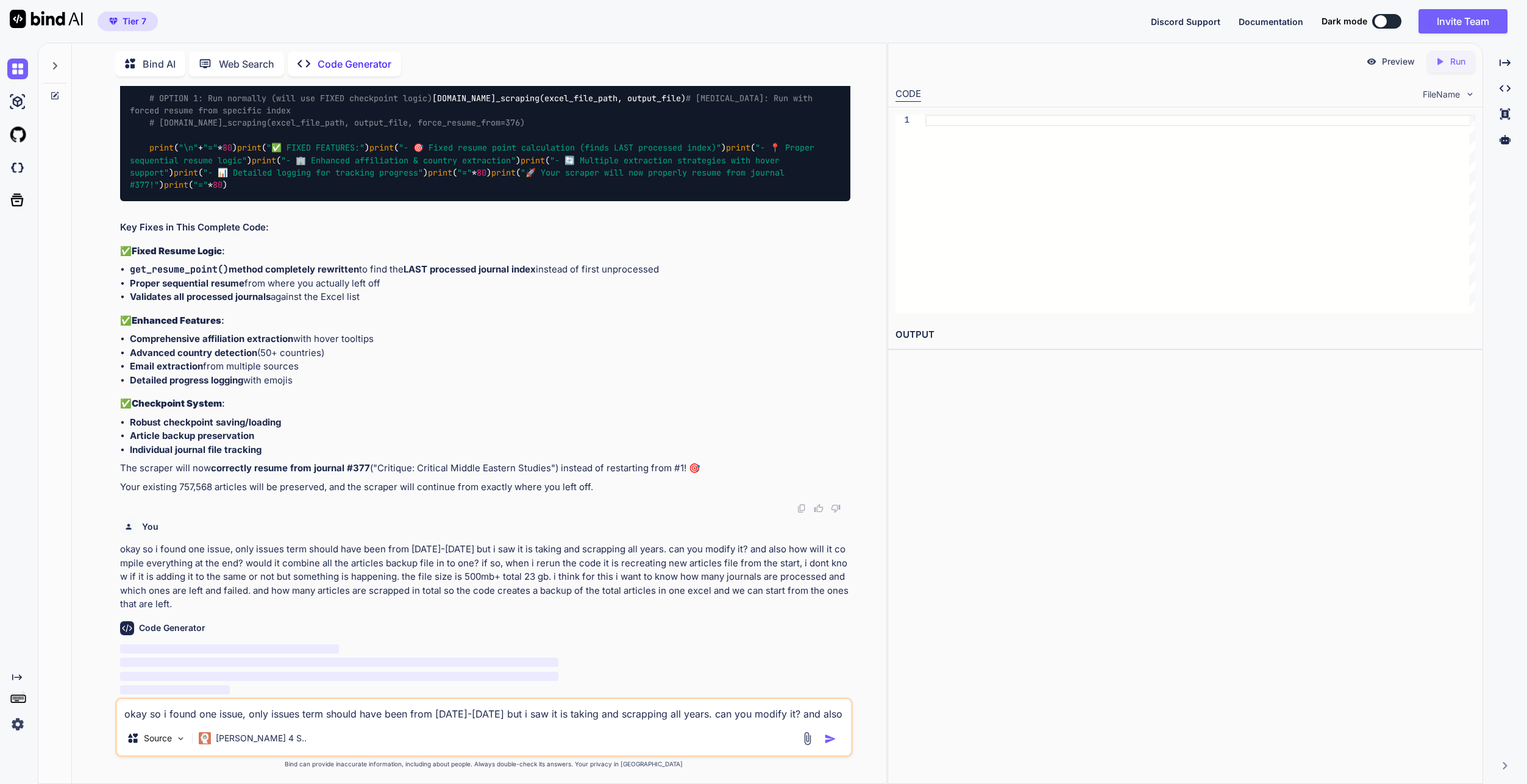
scroll to position [36660, 0]
type textarea "x"
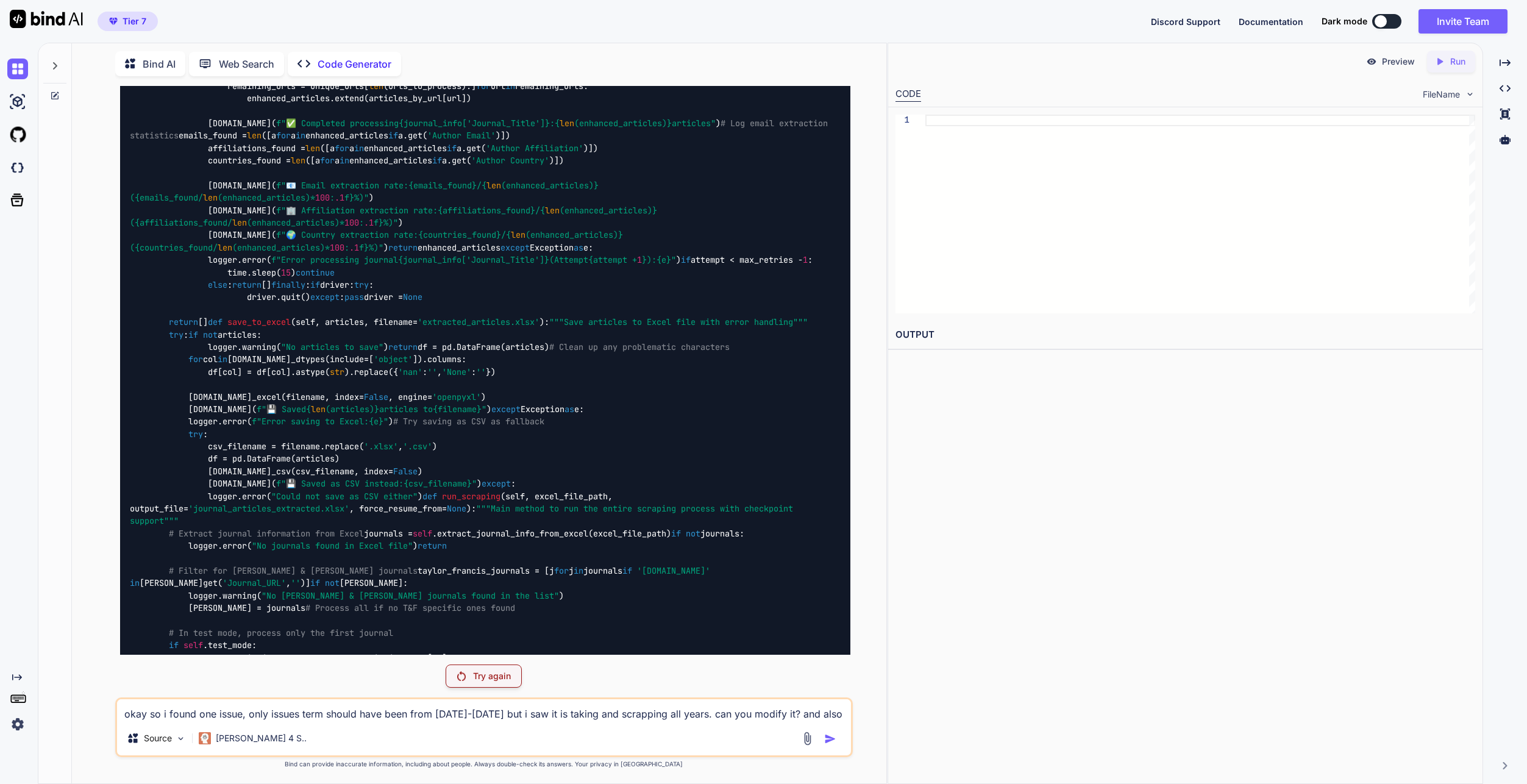
scroll to position [17754, 0]
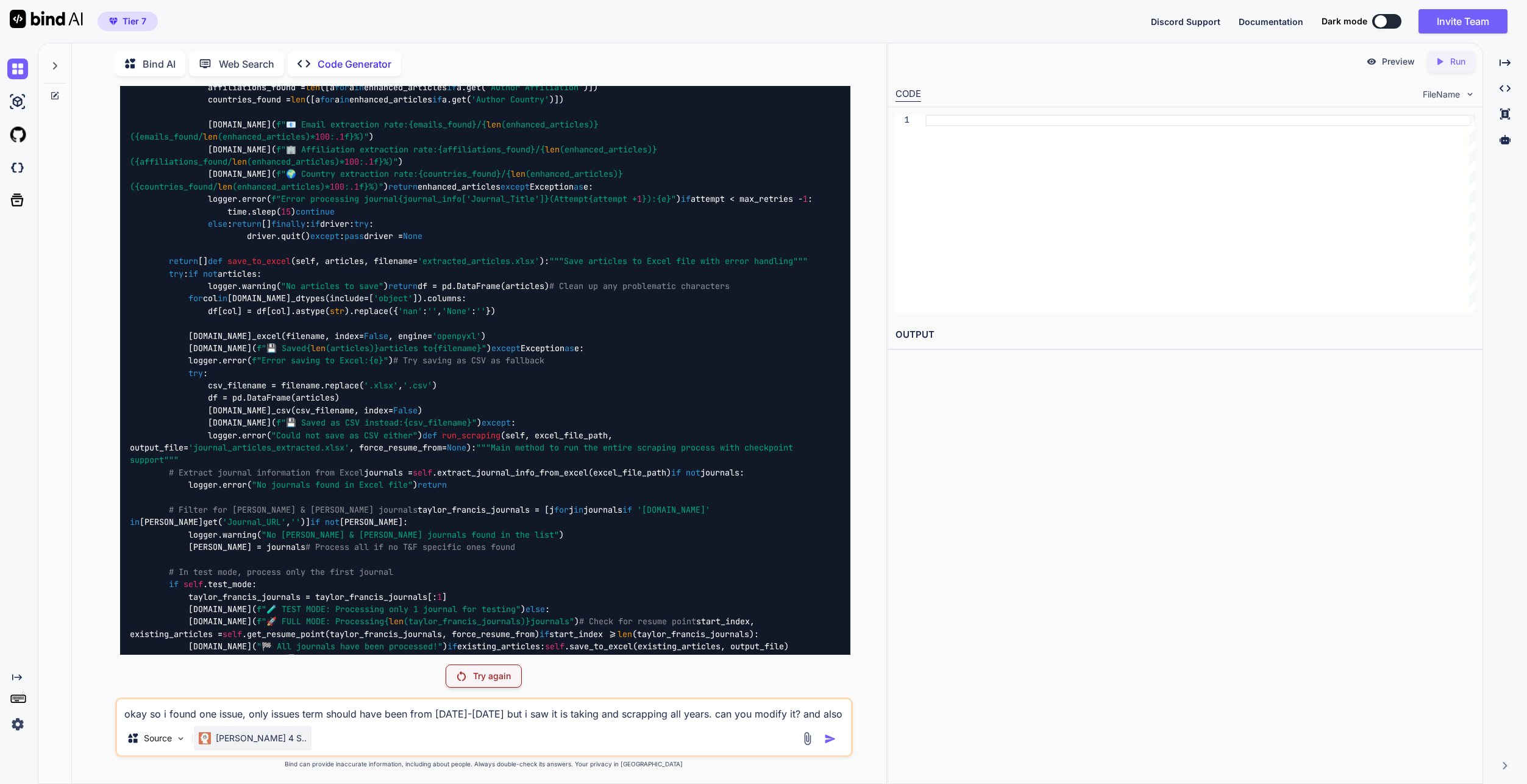
click at [221, 739] on p "[PERSON_NAME] 4 S.." at bounding box center [261, 738] width 91 height 12
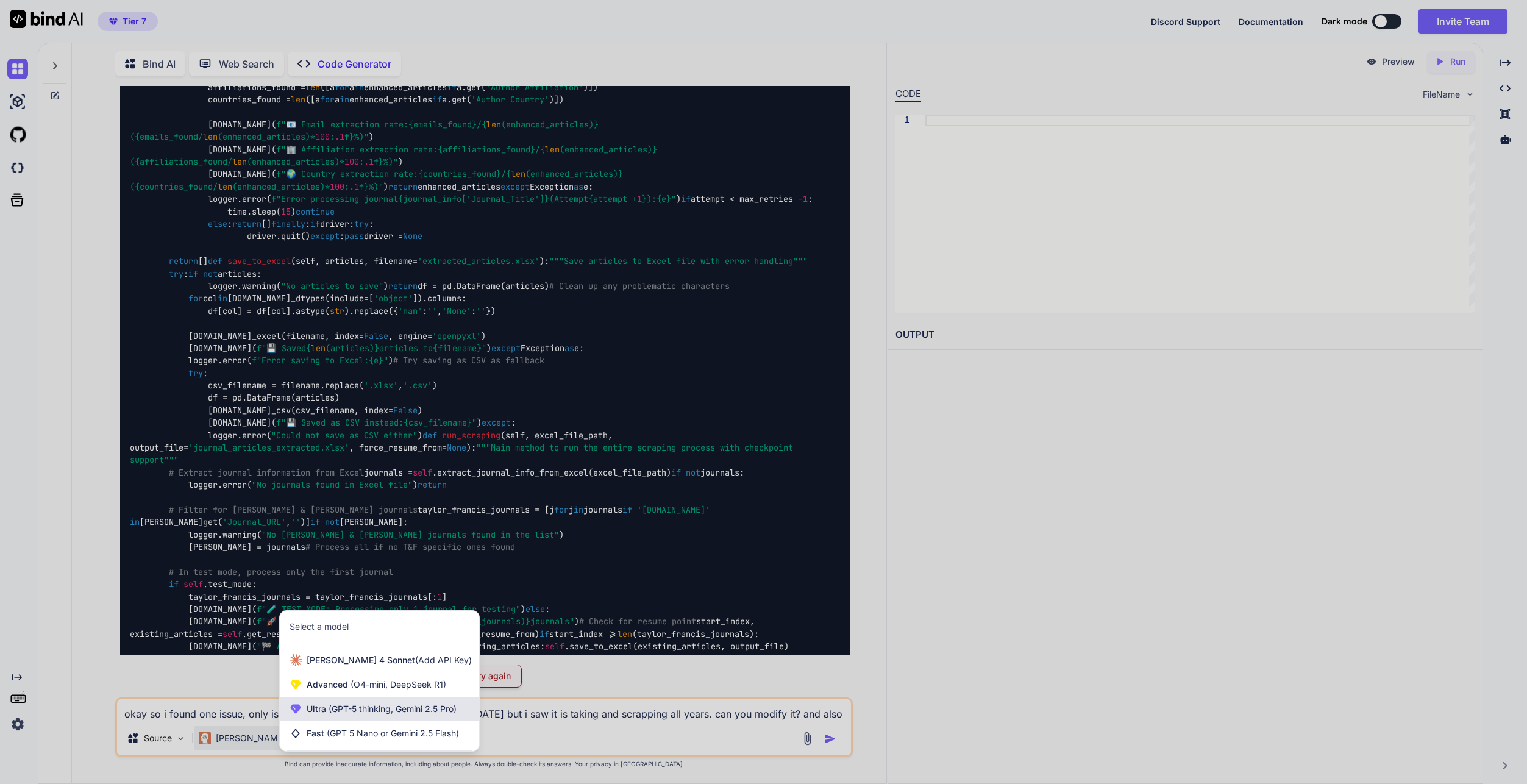
click at [395, 716] on div "Ultra (GPT-5 thinking, Gemini 2.5 Pro)" at bounding box center [379, 709] width 199 height 25
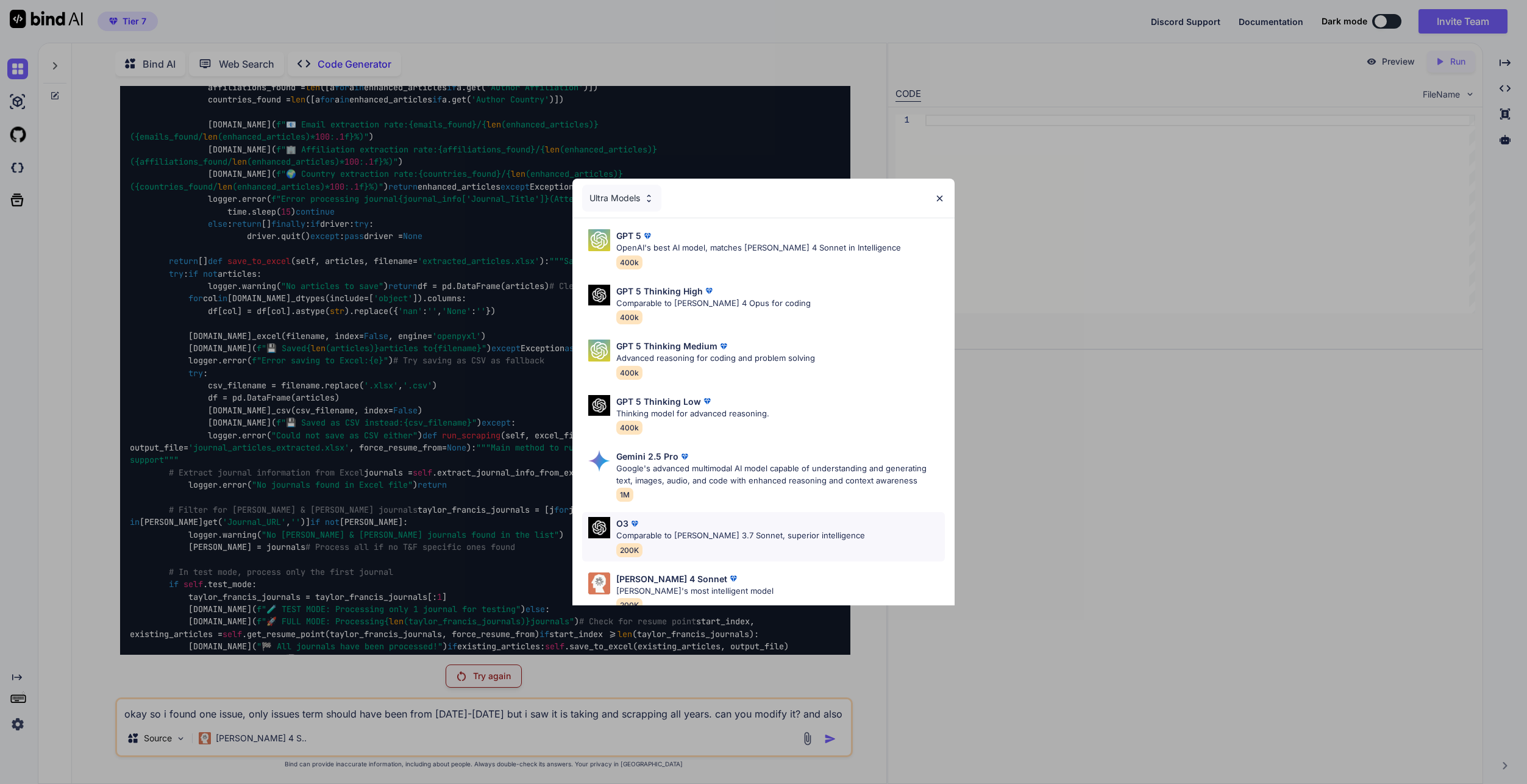
scroll to position [76, 0]
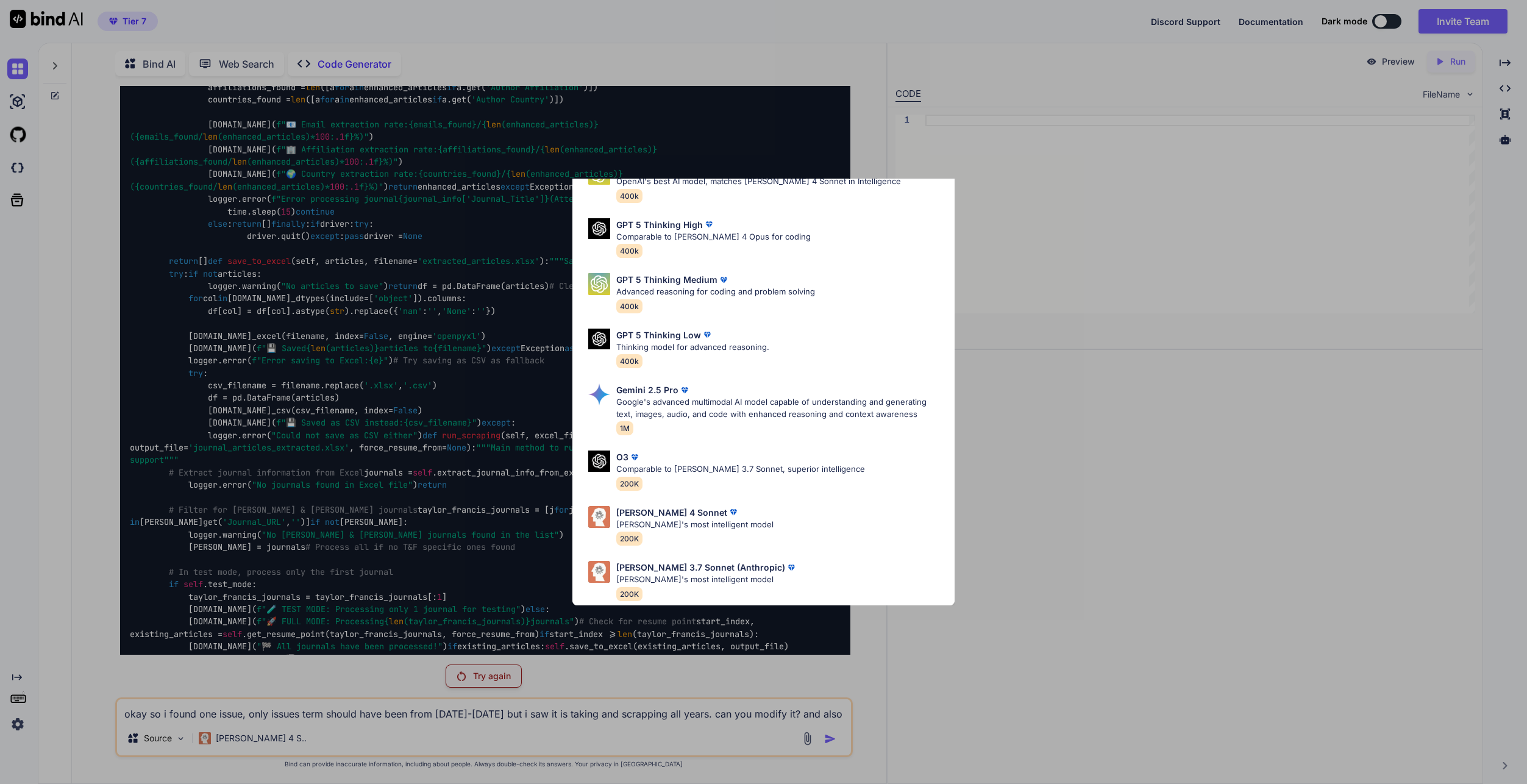
click at [1123, 574] on div "Ultra Models GPT 5 OpenAI's best AI model, matches [PERSON_NAME] 4 Sonnet in In…" at bounding box center [763, 392] width 1527 height 784
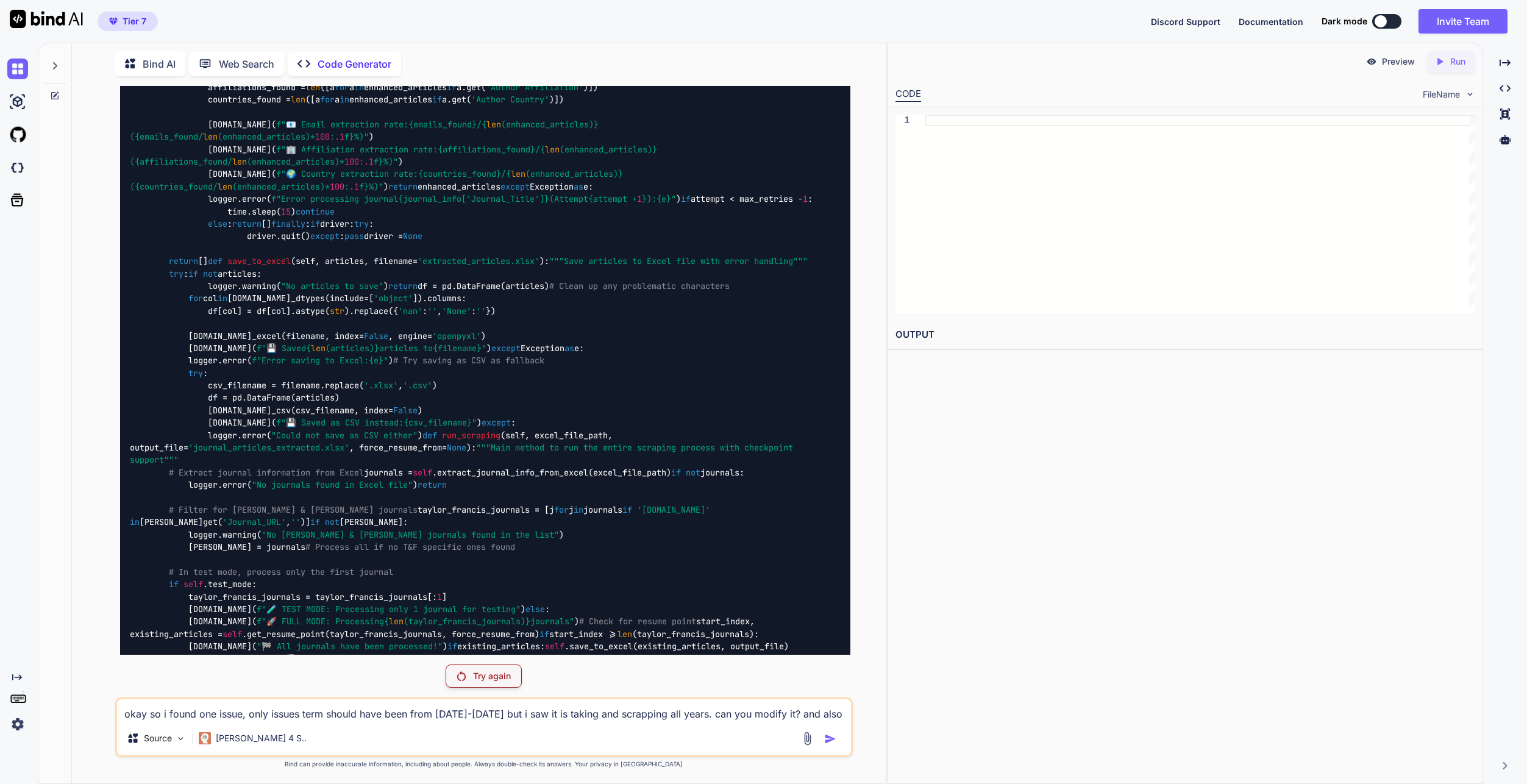
click at [1251, 18] on span "Documentation" at bounding box center [1271, 21] width 64 height 10
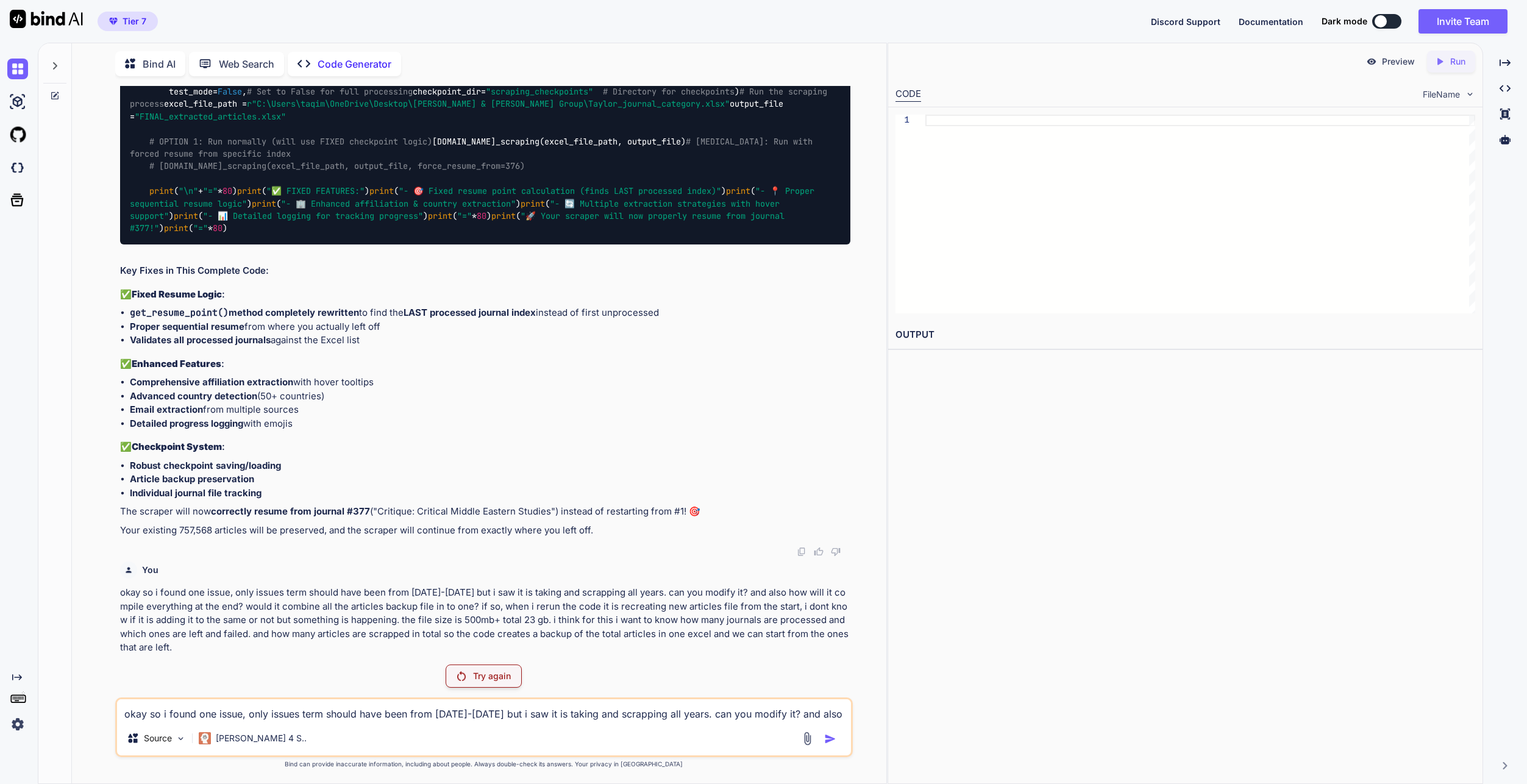
scroll to position [36617, 0]
click at [234, 753] on div "[PERSON_NAME] 4 S.." at bounding box center [252, 740] width 118 height 29
click at [241, 742] on p "[PERSON_NAME] 4 S.." at bounding box center [261, 738] width 91 height 12
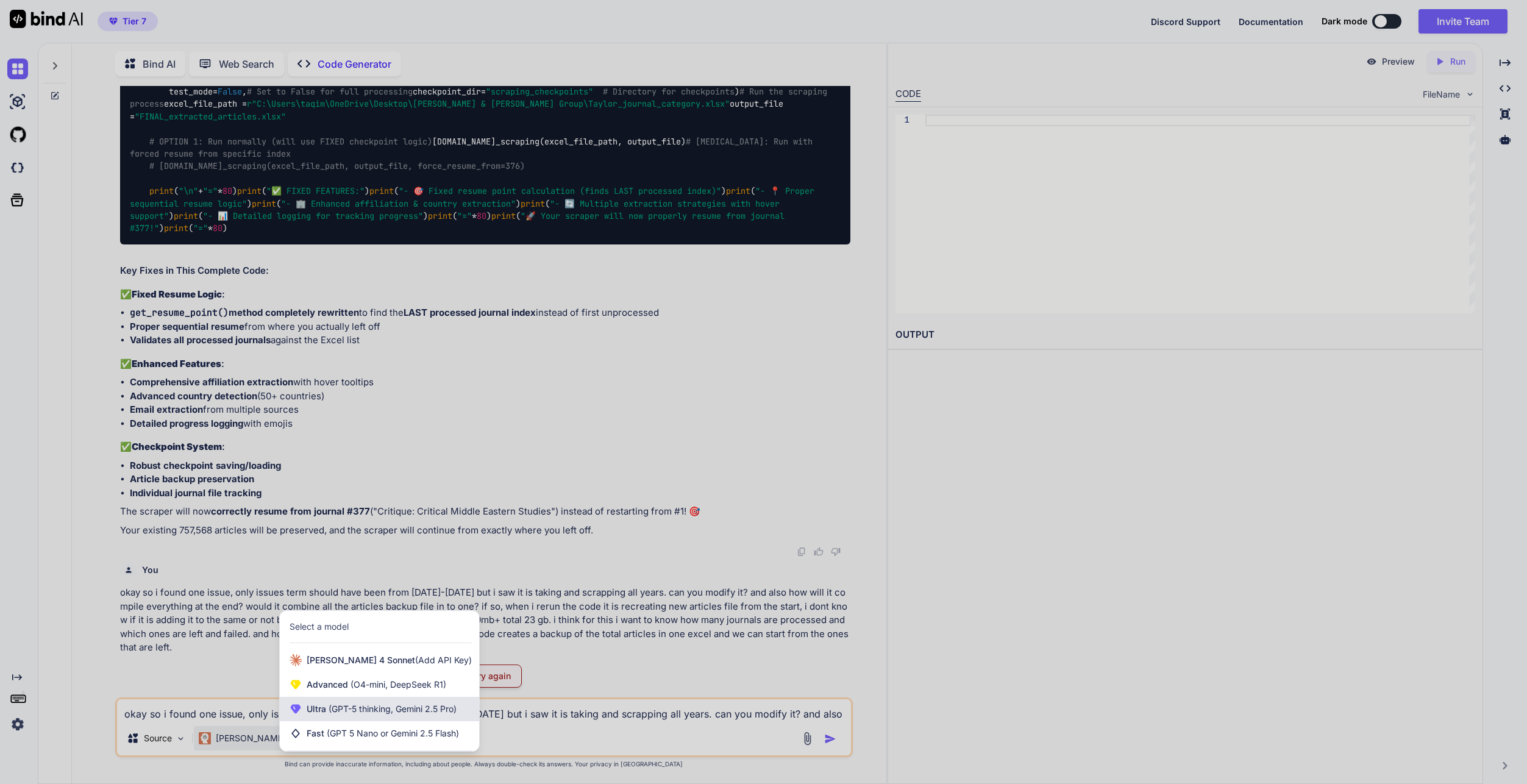
click at [369, 711] on span "(GPT-5 thinking, Gemini 2.5 Pro)" at bounding box center [391, 708] width 131 height 10
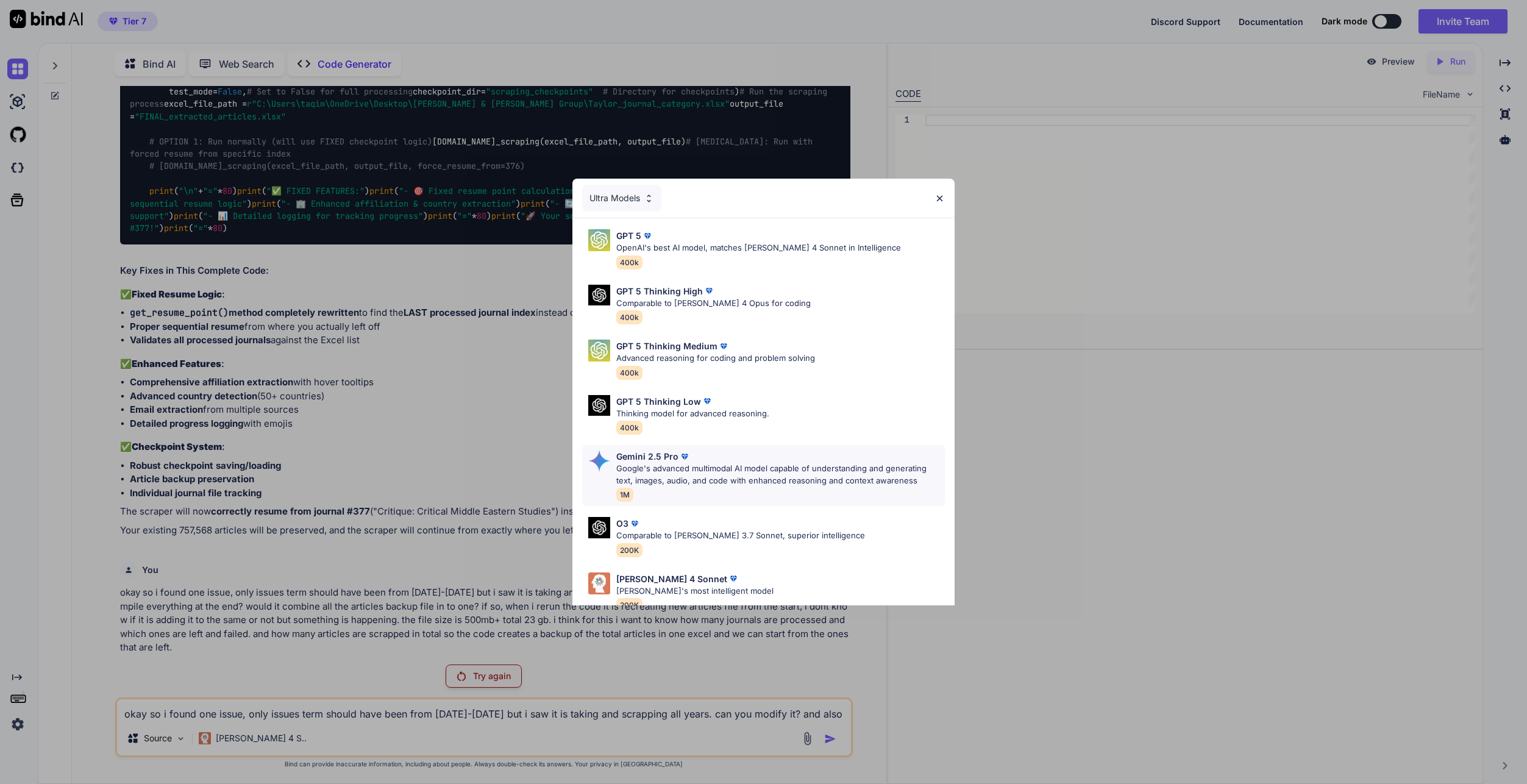
scroll to position [76, 0]
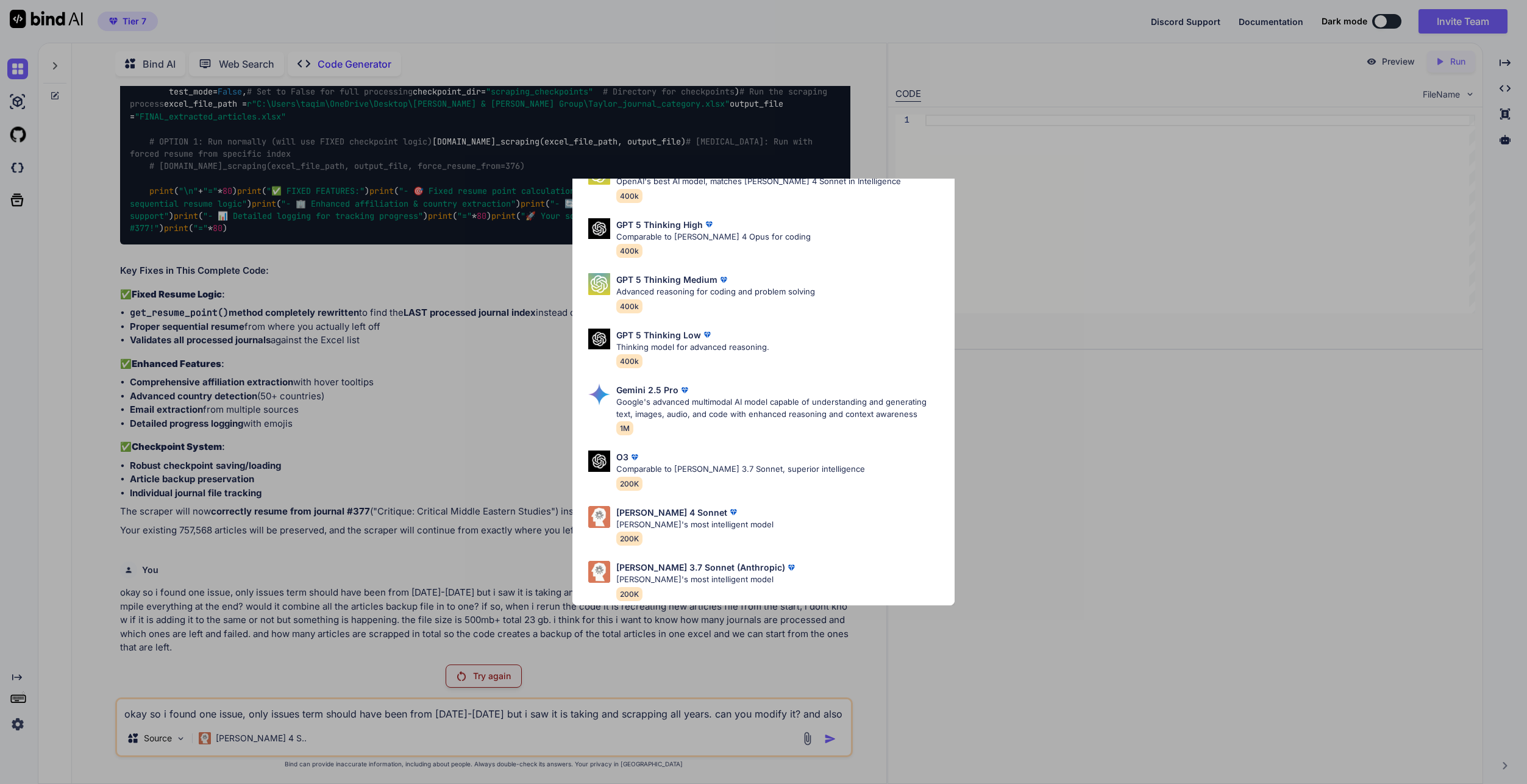
click at [286, 399] on div "Ultra Models GPT 5 OpenAI's best AI model, matches [PERSON_NAME] 4 Sonnet in In…" at bounding box center [763, 392] width 1527 height 784
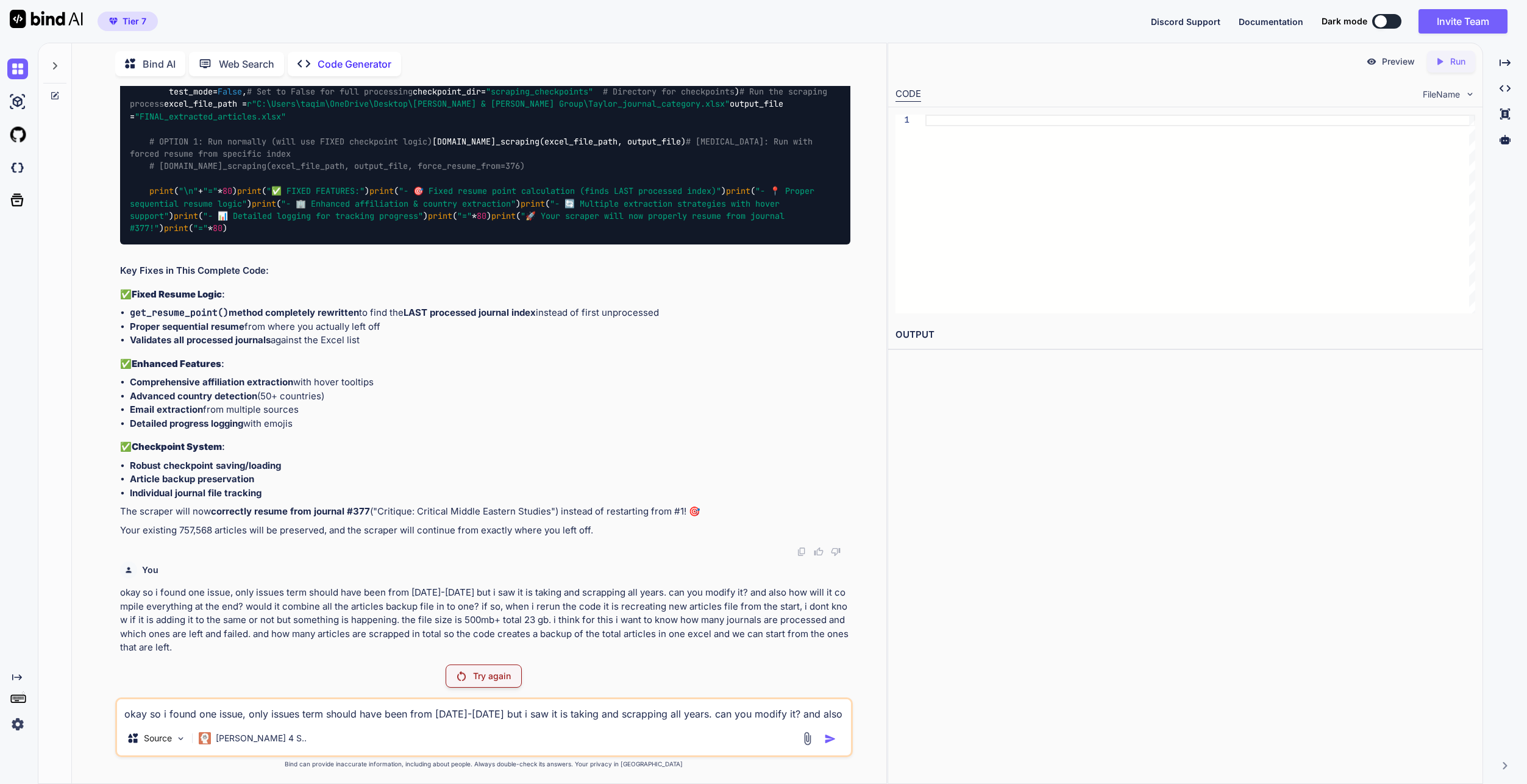
click at [115, 20] on img "button" at bounding box center [114, 21] width 8 height 8
click at [48, 21] on img at bounding box center [46, 18] width 73 height 18
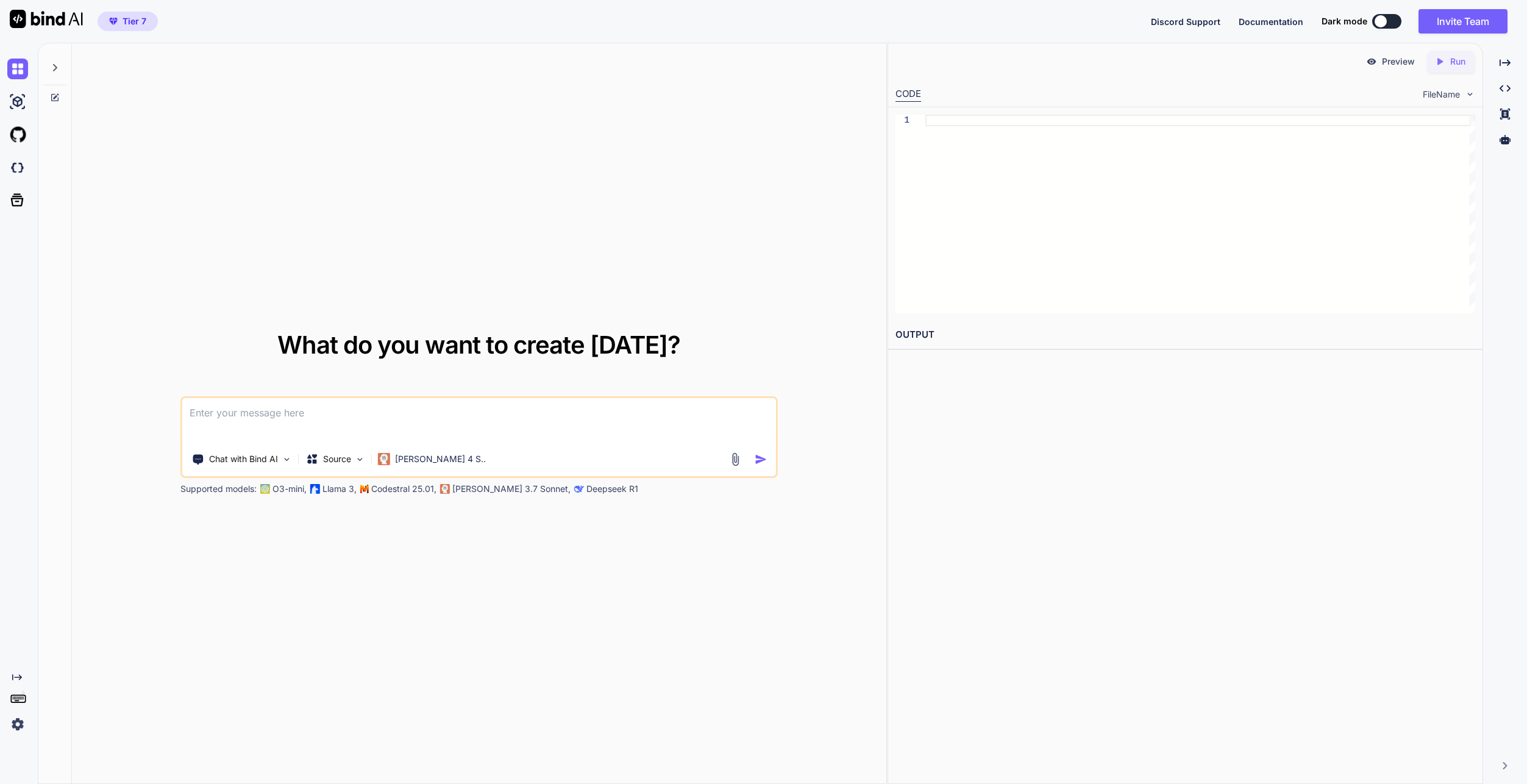
click at [48, 21] on img at bounding box center [46, 18] width 73 height 18
click at [55, 66] on icon at bounding box center [55, 68] width 4 height 8
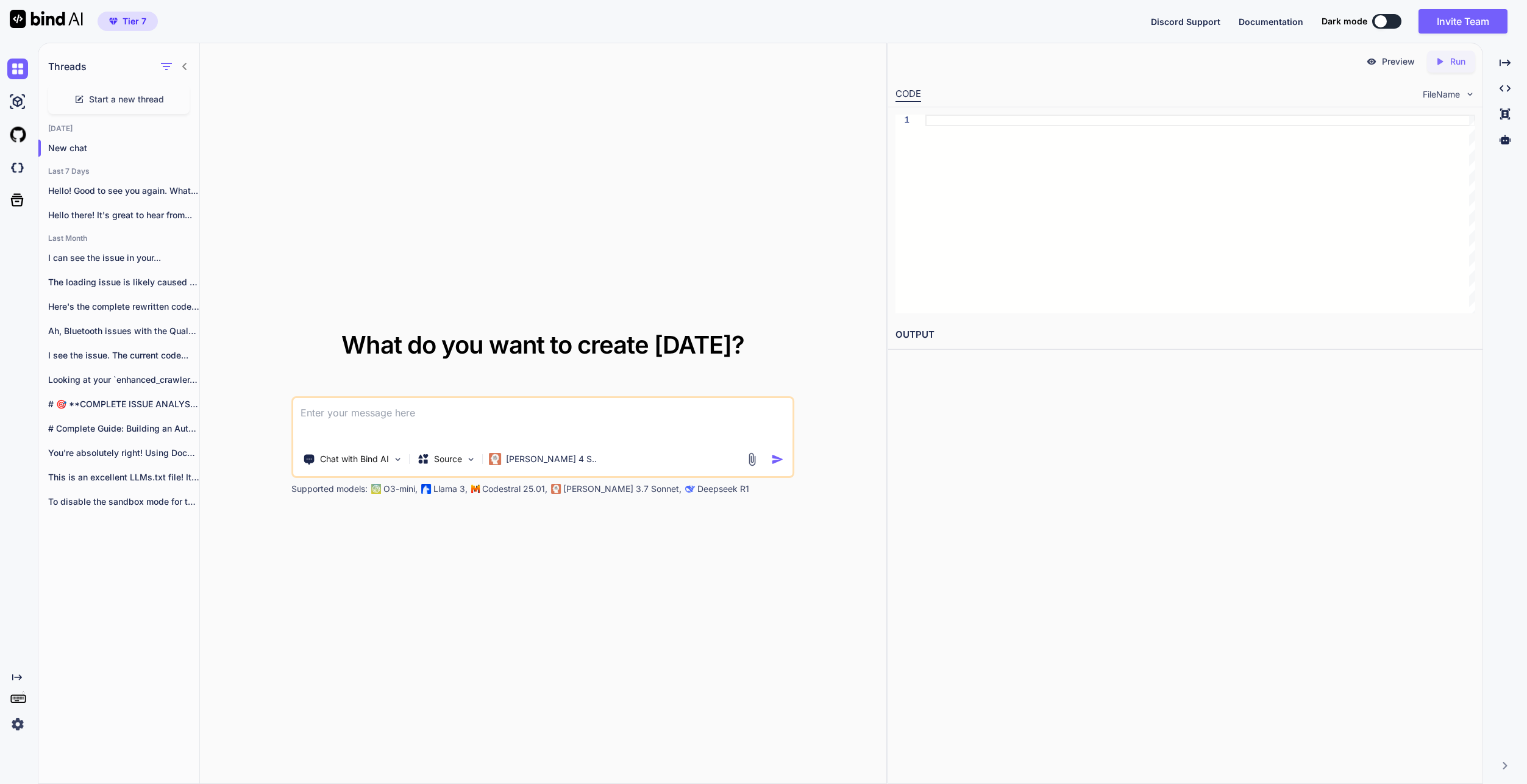
click at [438, 237] on div "What do you want to create [DATE]? Chat with Bind AI Source [PERSON_NAME] 4 S..…" at bounding box center [543, 414] width 686 height 742
click at [382, 412] on textarea at bounding box center [543, 421] width 499 height 45
click at [96, 240] on h2 "Last Month" at bounding box center [118, 238] width 161 height 10
click at [105, 194] on p "Hello! Good to see you again. What..." at bounding box center [123, 191] width 151 height 12
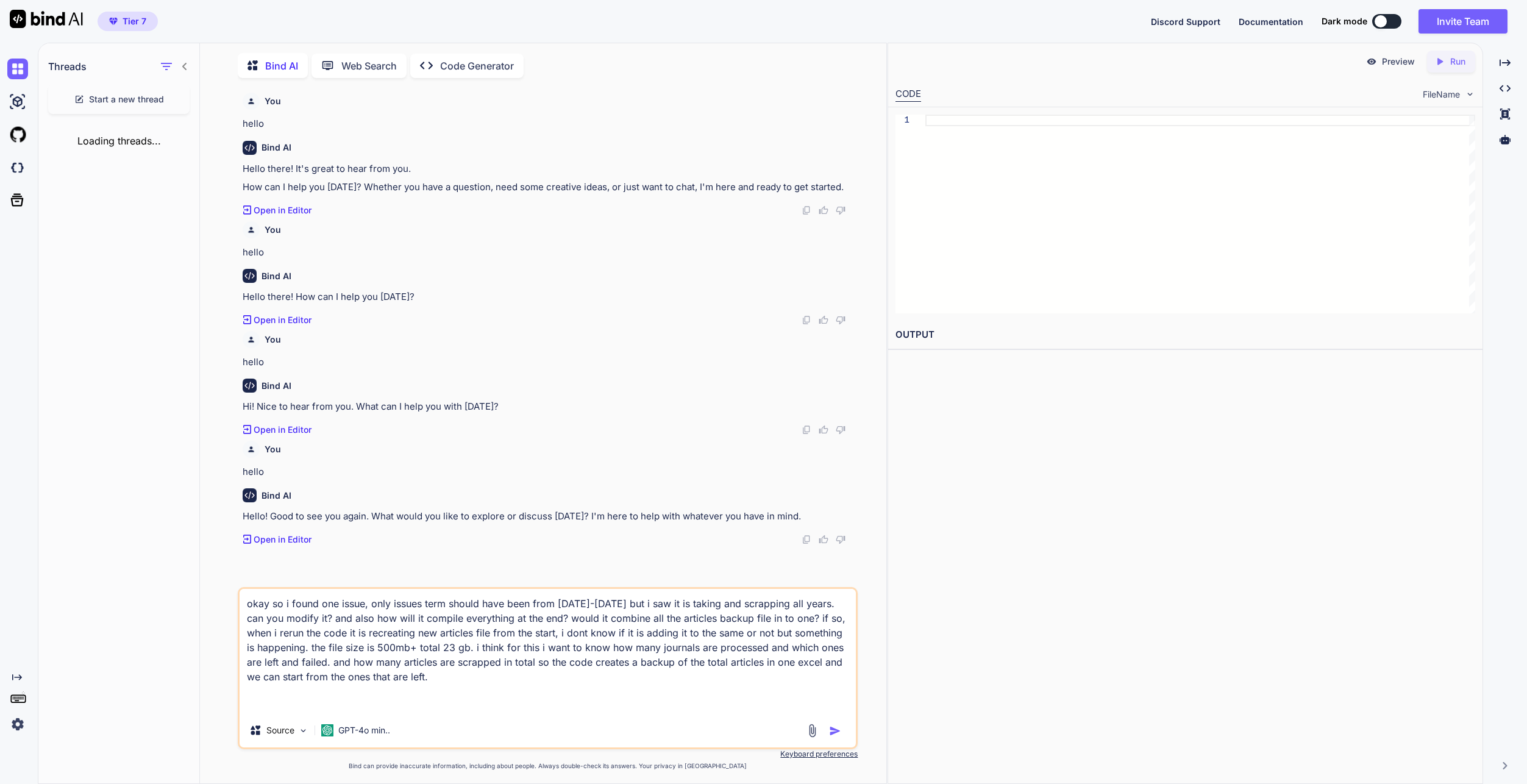
scroll to position [5, 0]
click at [582, 607] on textarea "okay so i found one issue, only issues term should have been from [DATE]-[DATE]…" at bounding box center [547, 649] width 616 height 125
click at [582, 606] on textarea "okay so i found one issue, only issues term should have been from [DATE]-[DATE]…" at bounding box center [547, 649] width 616 height 125
click at [581, 606] on textarea "okay so i found one issue, only issues term should have been from [DATE]-[DATE]…" at bounding box center [547, 649] width 616 height 125
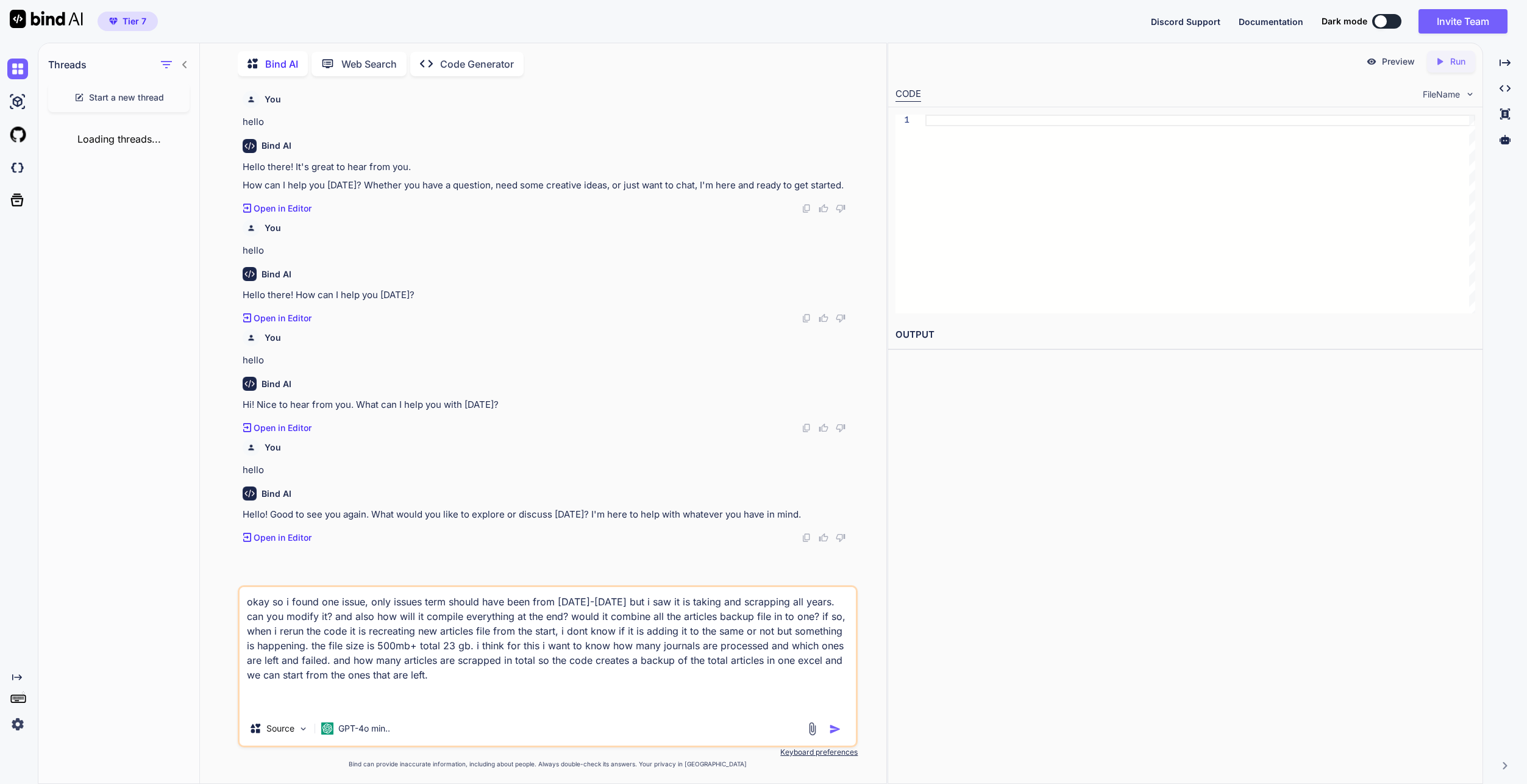
click at [581, 606] on textarea "okay so i found one issue, only issues term should have been from [DATE]-[DATE]…" at bounding box center [547, 649] width 616 height 125
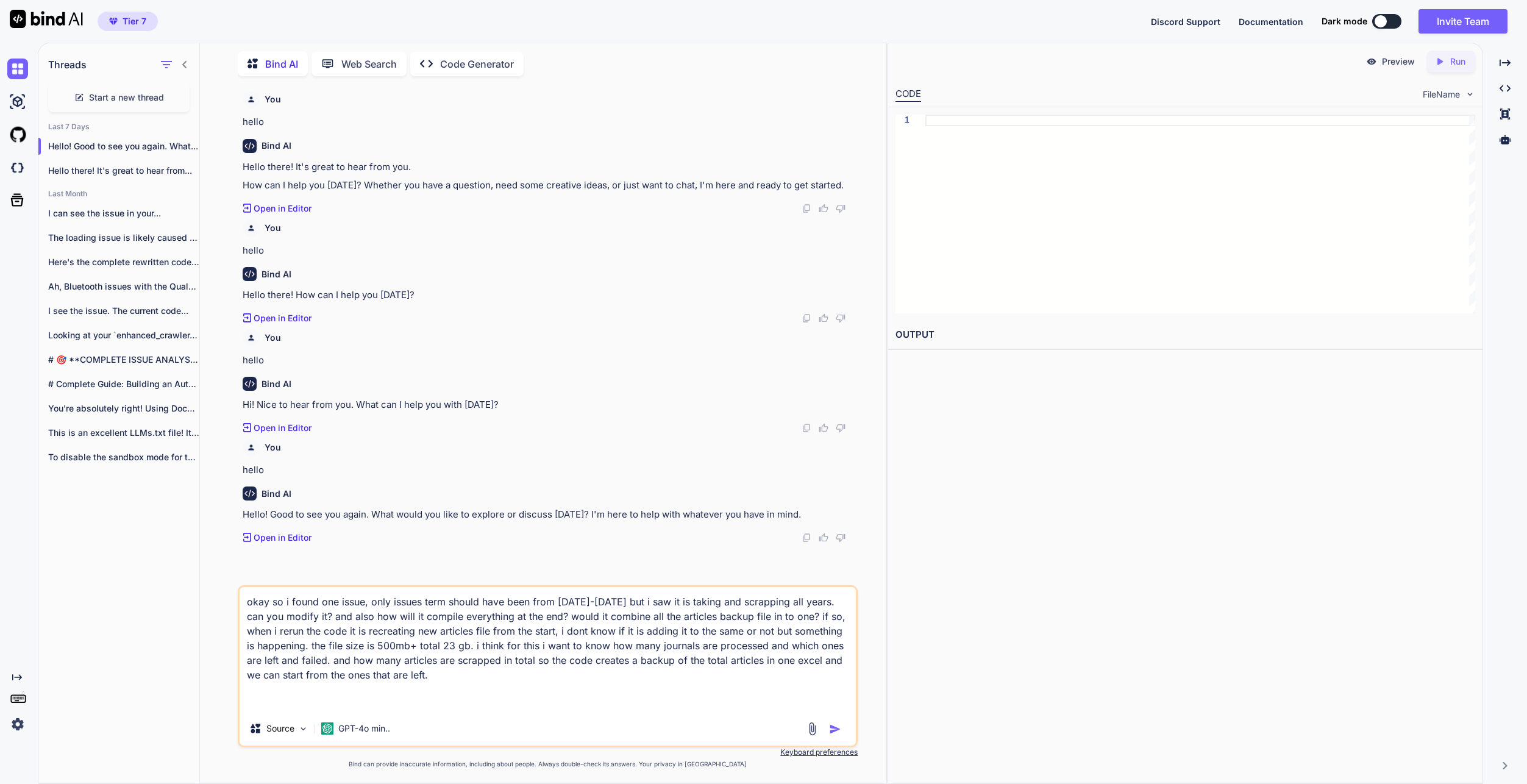
click at [581, 606] on textarea "okay so i found one issue, only issues term should have been from [DATE]-[DATE]…" at bounding box center [547, 649] width 616 height 125
click at [469, 64] on p "Code Generator" at bounding box center [477, 64] width 74 height 14
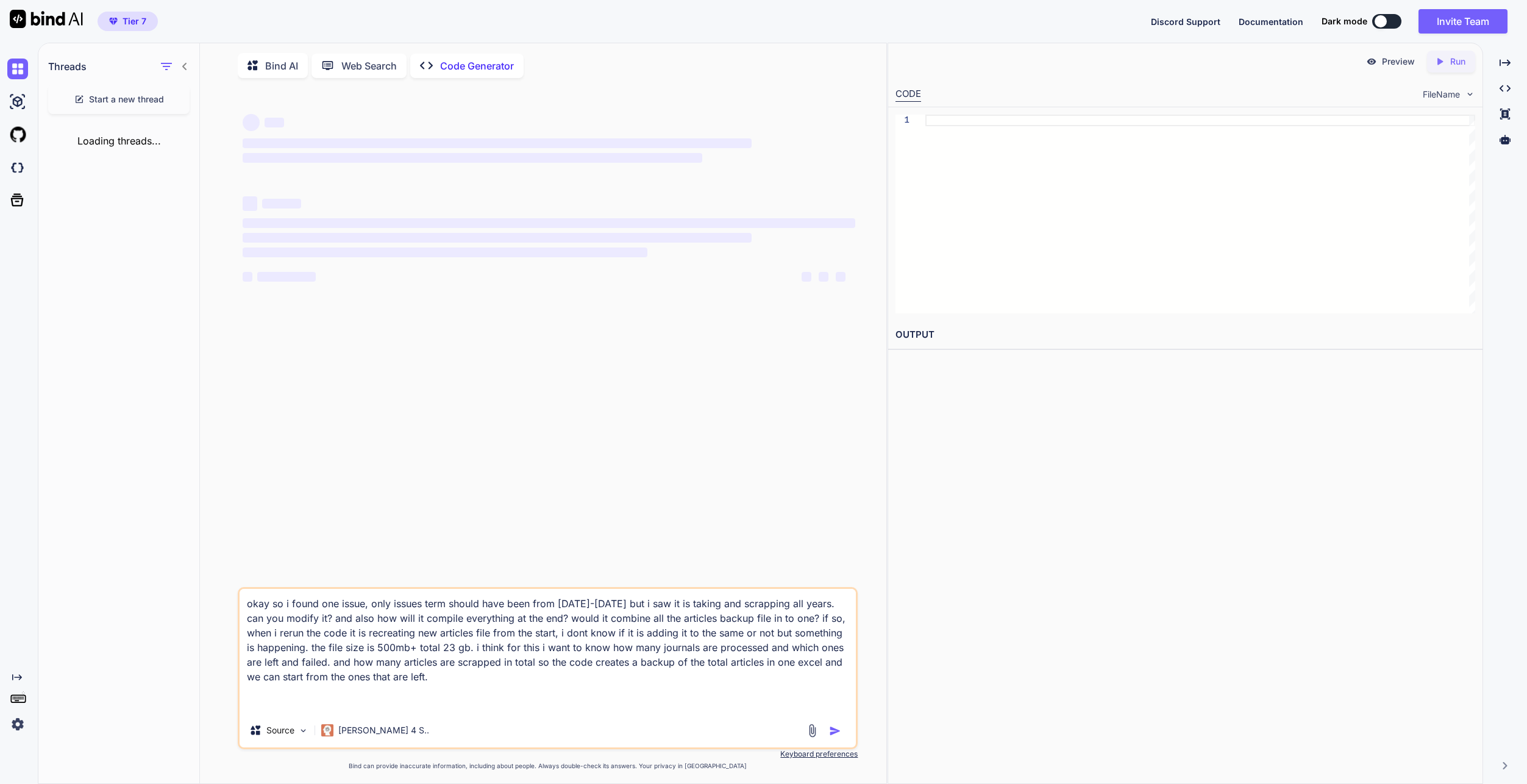
click at [469, 61] on p "Code Generator" at bounding box center [477, 66] width 74 height 14
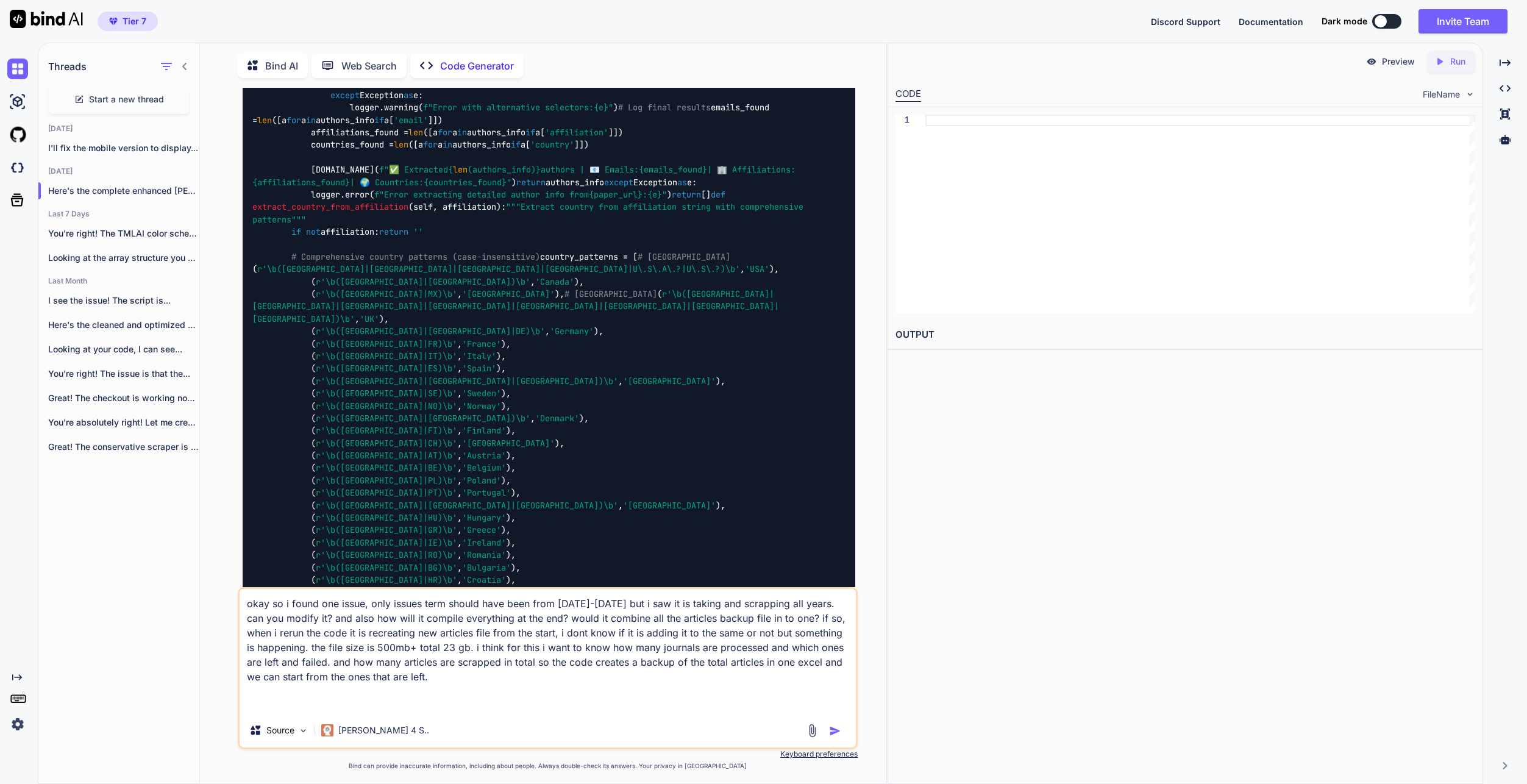
scroll to position [5, 0]
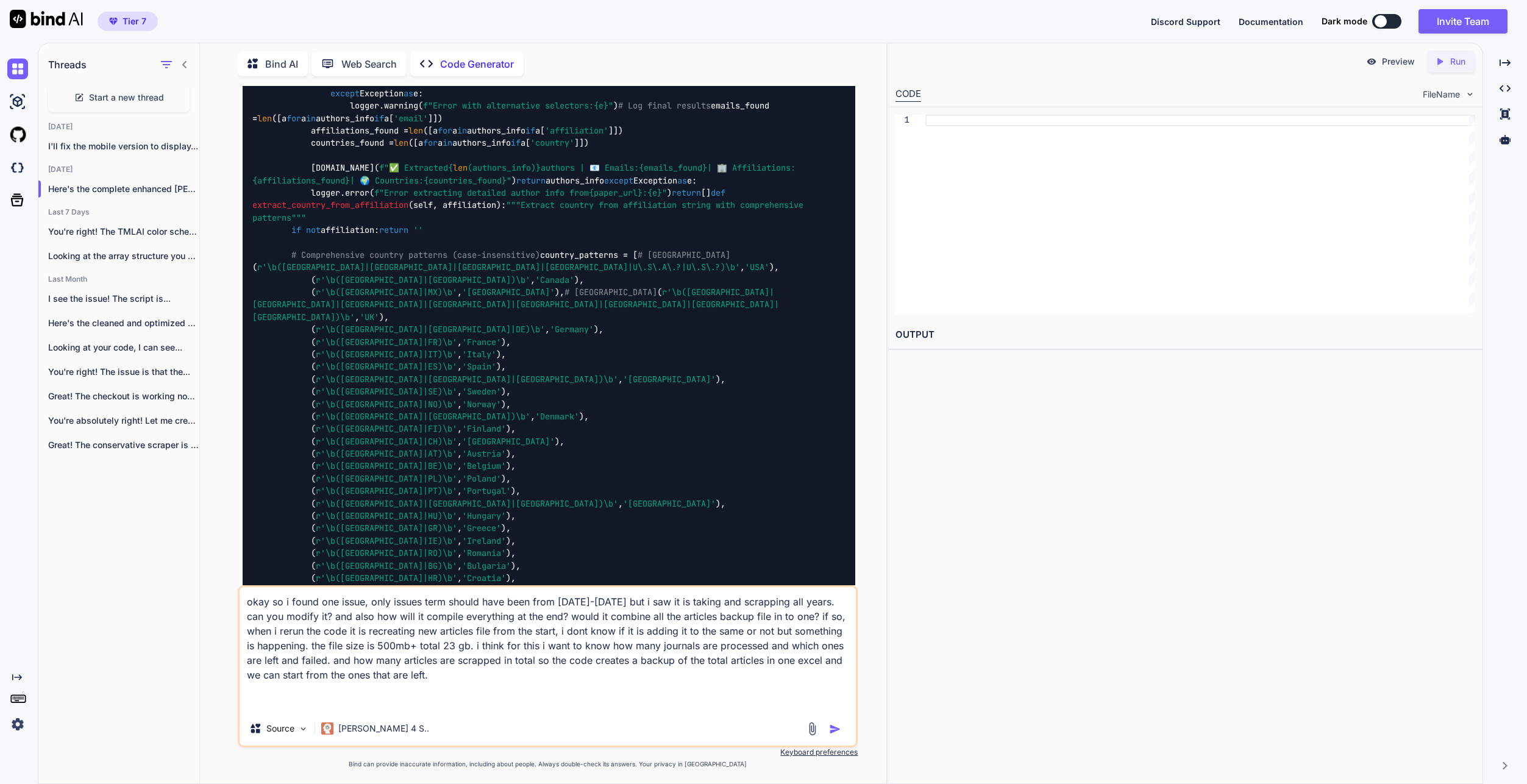
click at [833, 727] on img "button" at bounding box center [835, 729] width 12 height 12
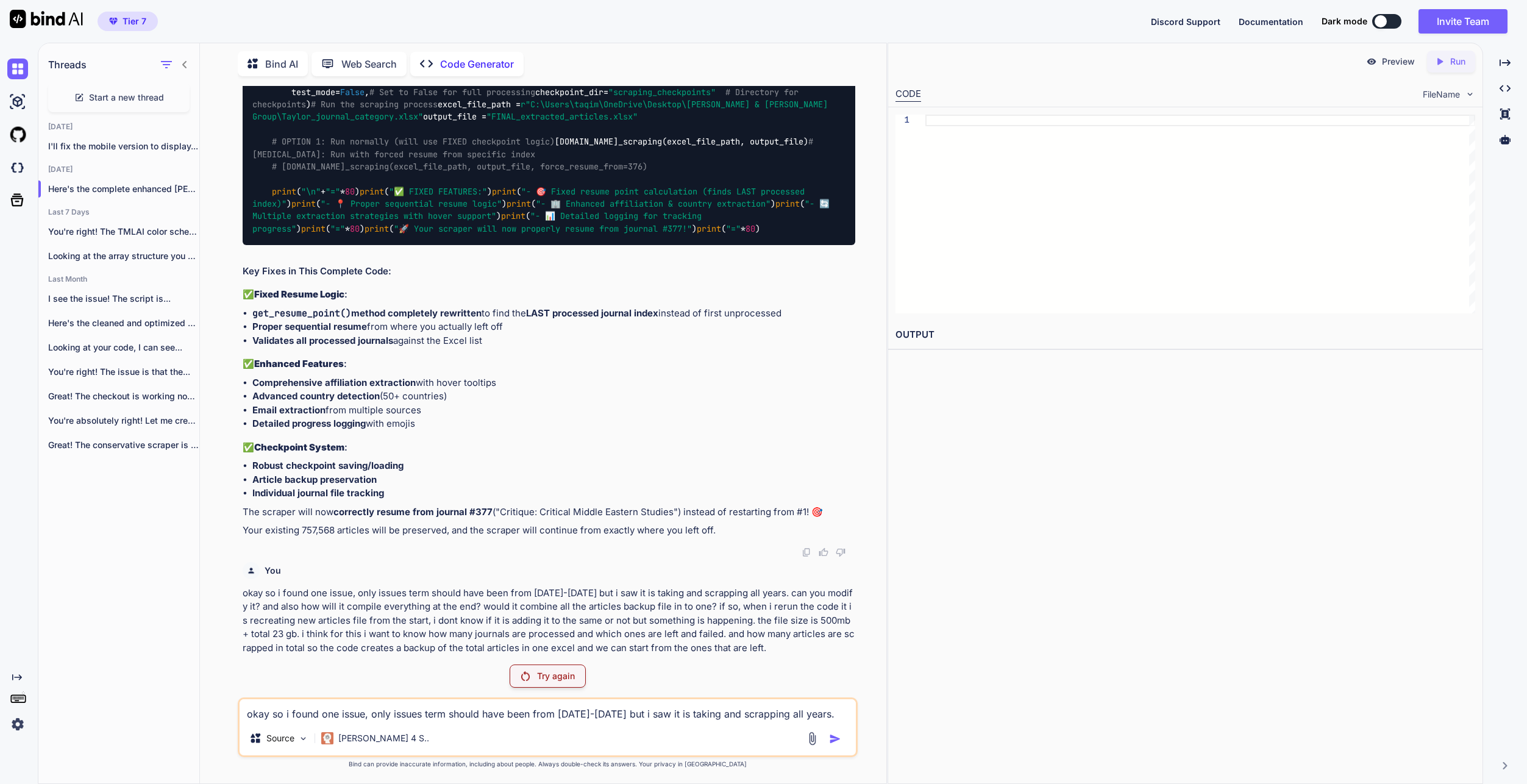
scroll to position [17541, 0]
